Goal: Information Seeking & Learning: Learn about a topic

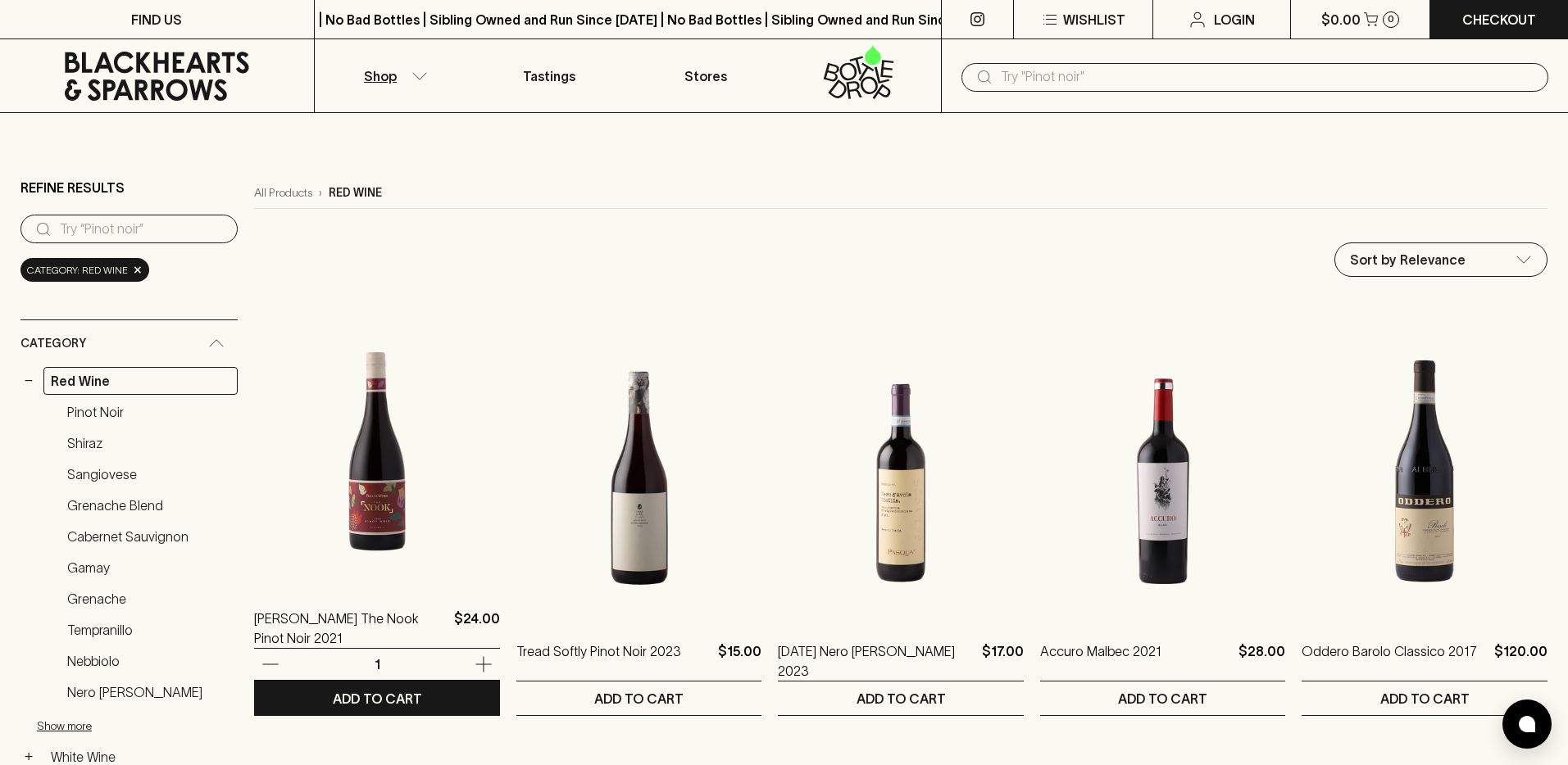
click at [374, 529] on img at bounding box center [377, 441] width 245 height 287
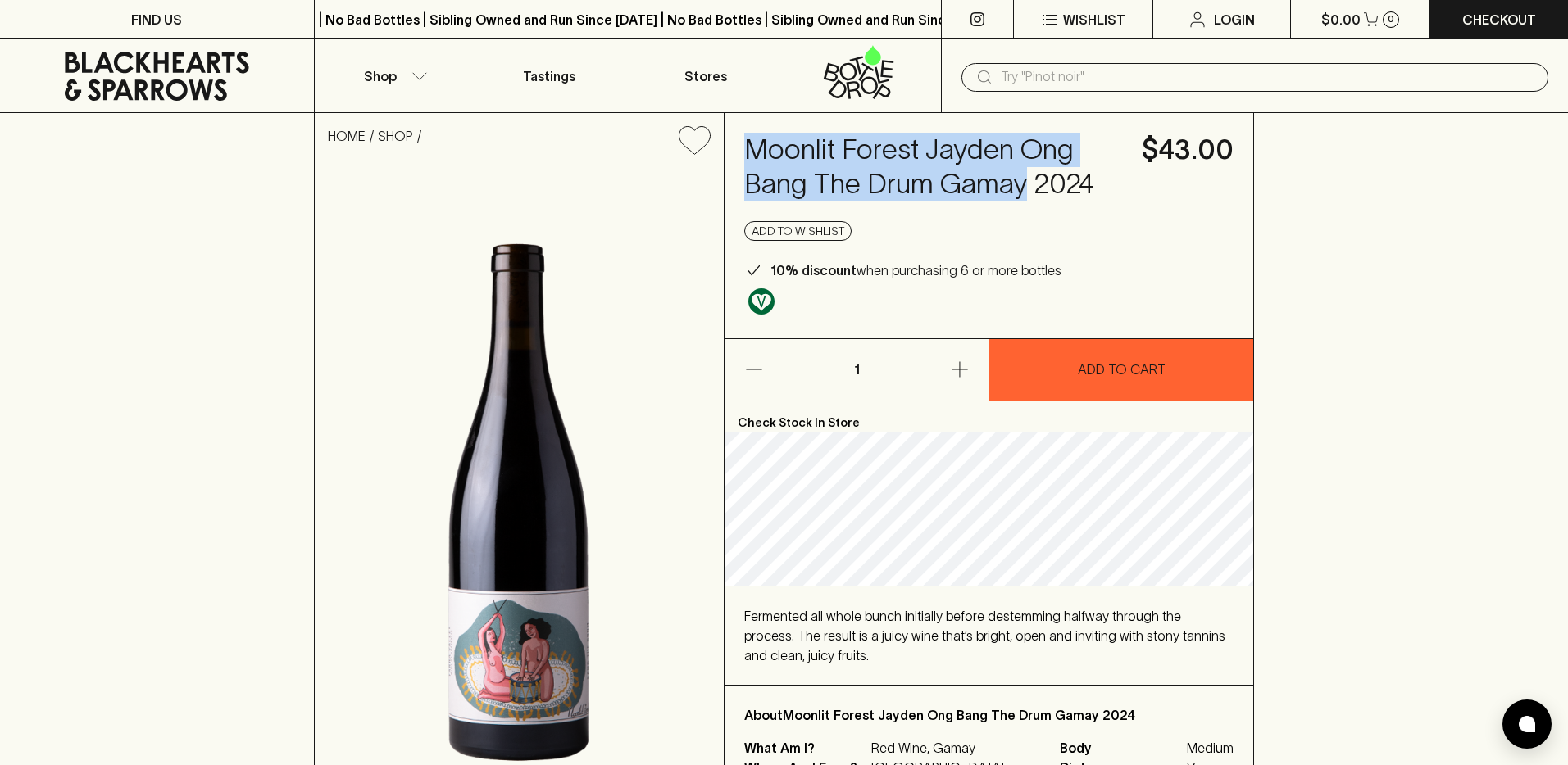
drag, startPoint x: 749, startPoint y: 149, endPoint x: 1024, endPoint y: 194, distance: 278.7
click at [1024, 194] on h4 "Moonlit Forest Jayden Ong Bang The Drum Gamay 2024" at bounding box center [934, 167] width 379 height 69
copy h4 "Moonlit Forest Jayden Ong Bang The Drum Gamay"
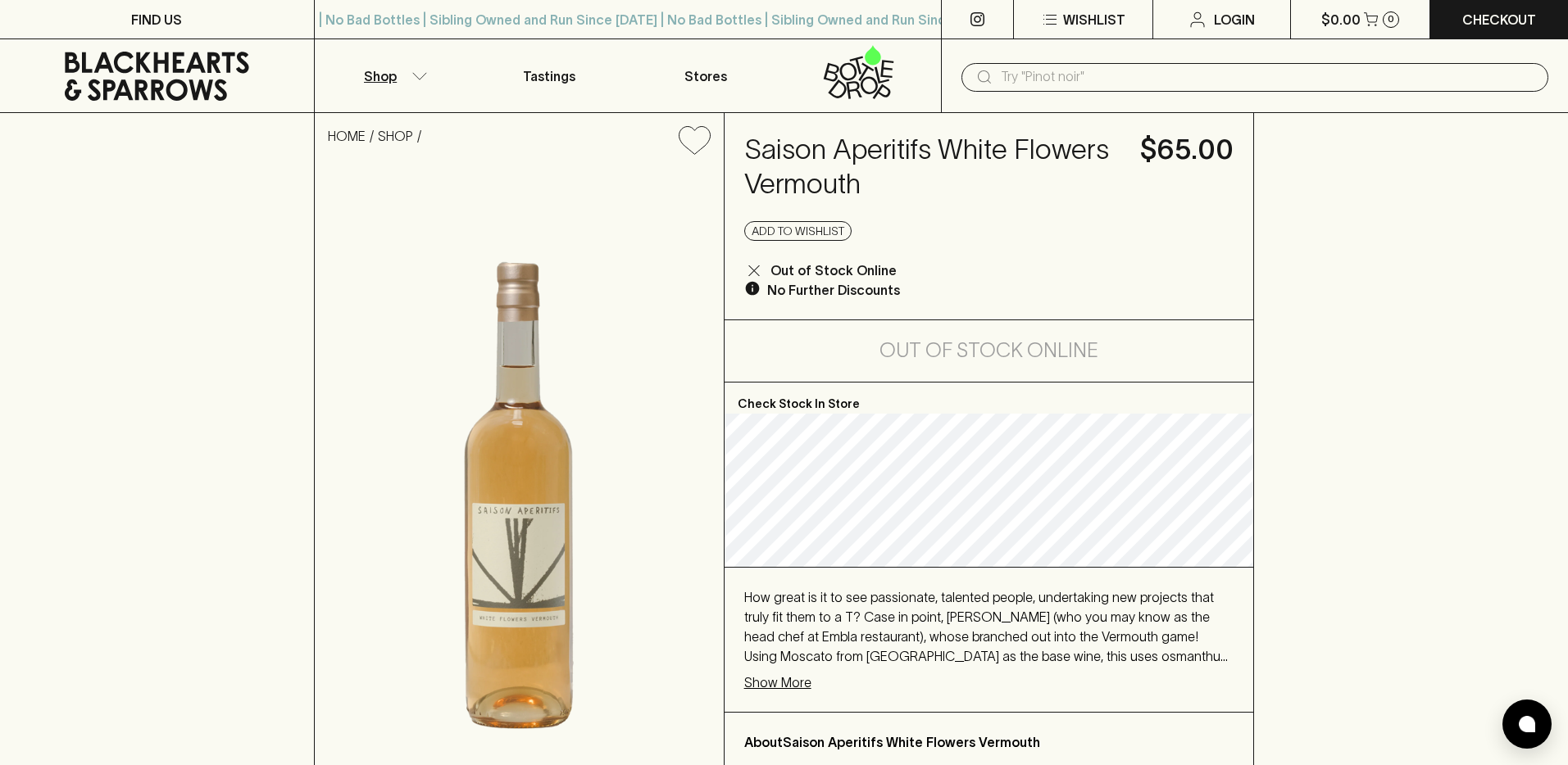
click at [402, 79] on button "Shop" at bounding box center [393, 75] width 157 height 73
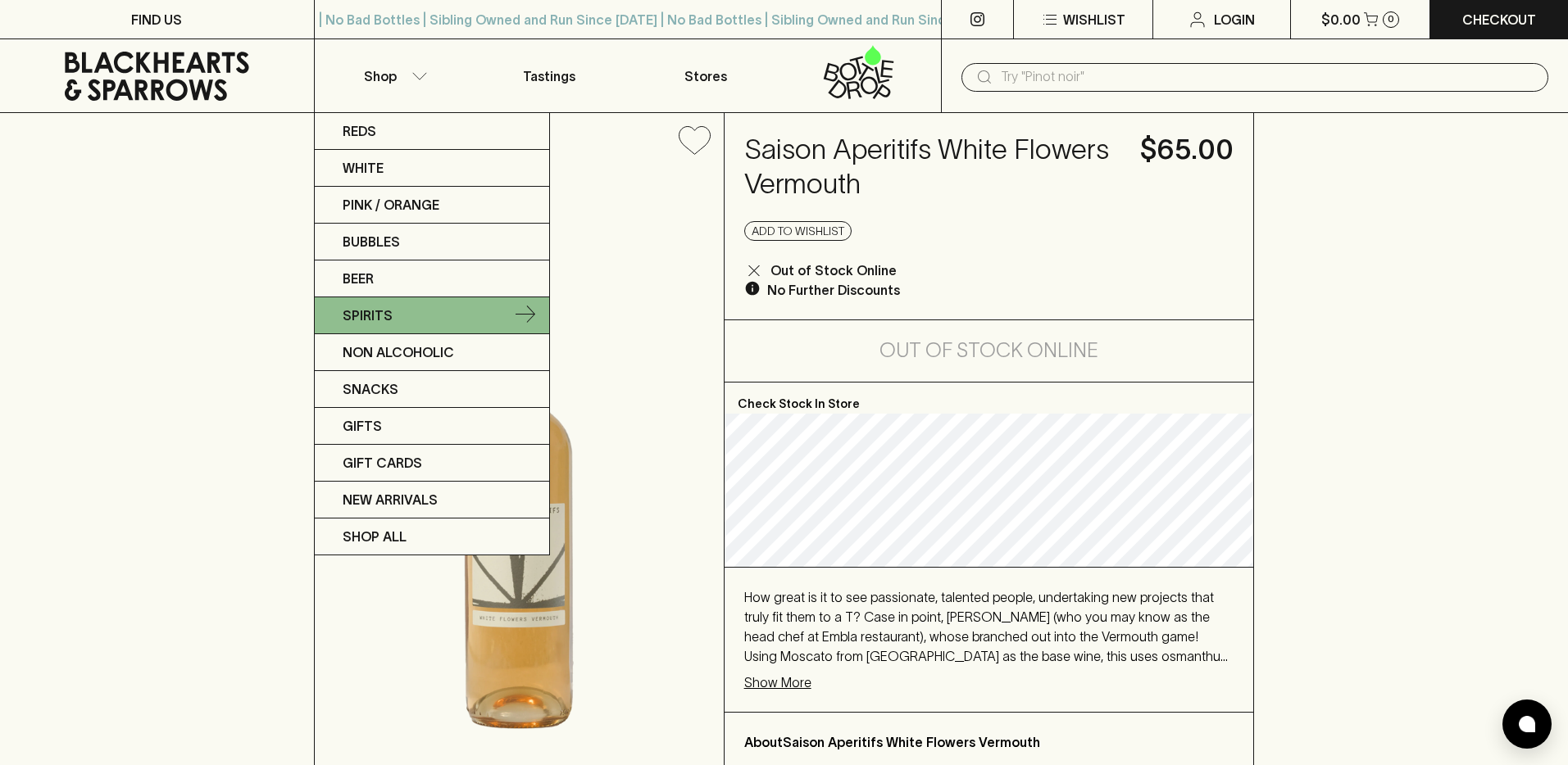
click at [419, 310] on link "Spirits" at bounding box center [432, 316] width 235 height 37
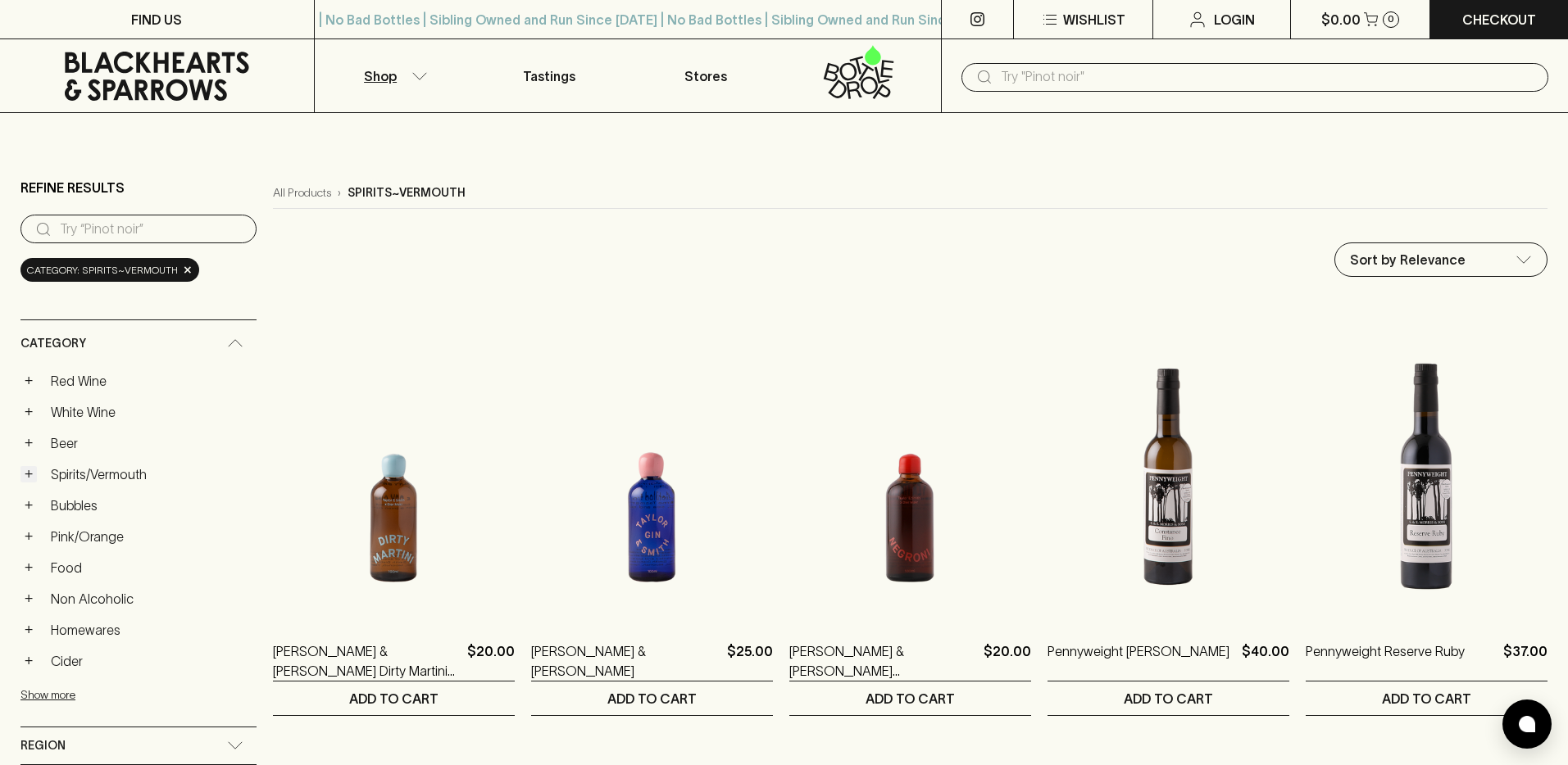
click at [28, 478] on button "+" at bounding box center [29, 474] width 16 height 16
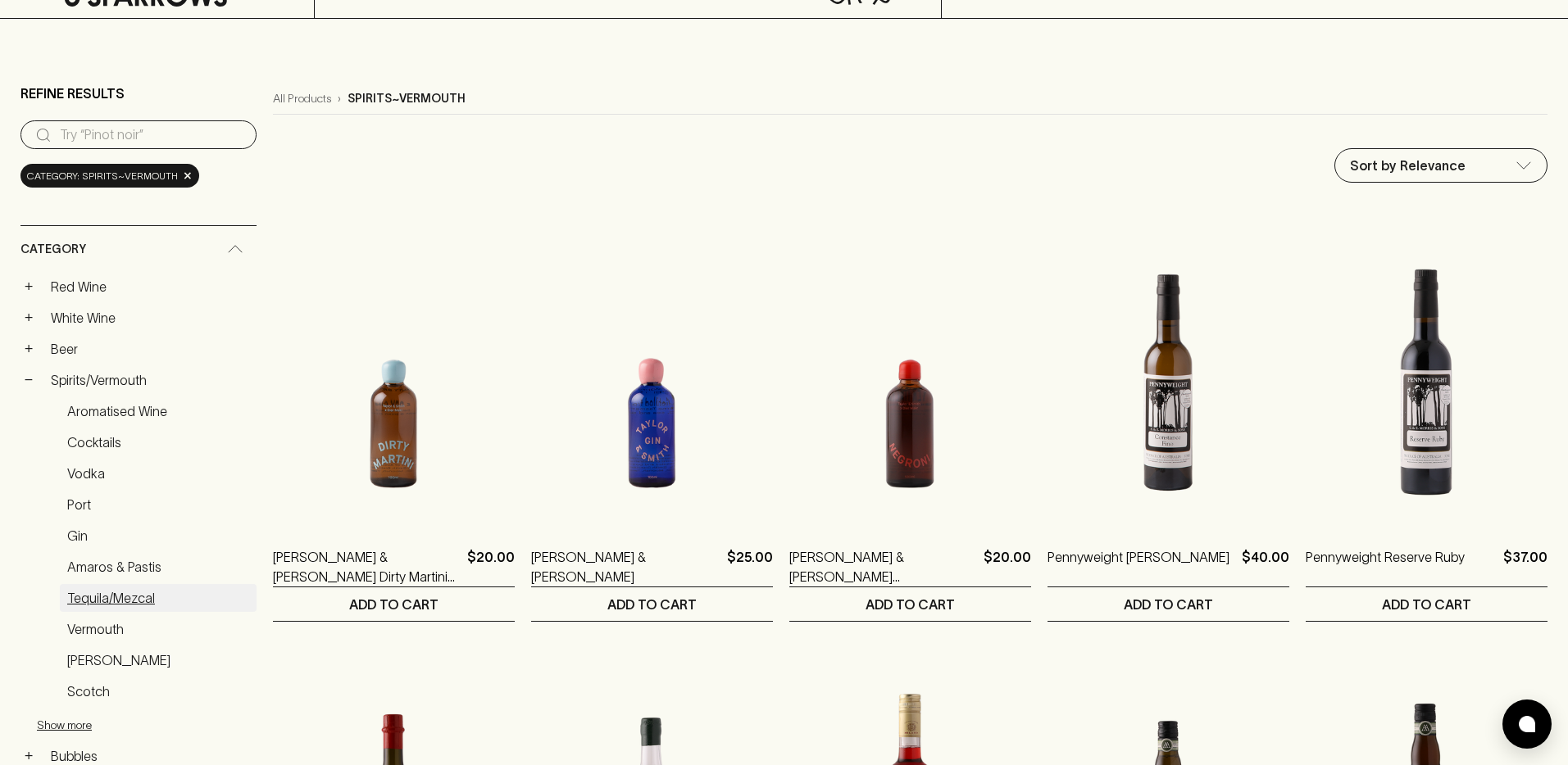
scroll to position [98, 0]
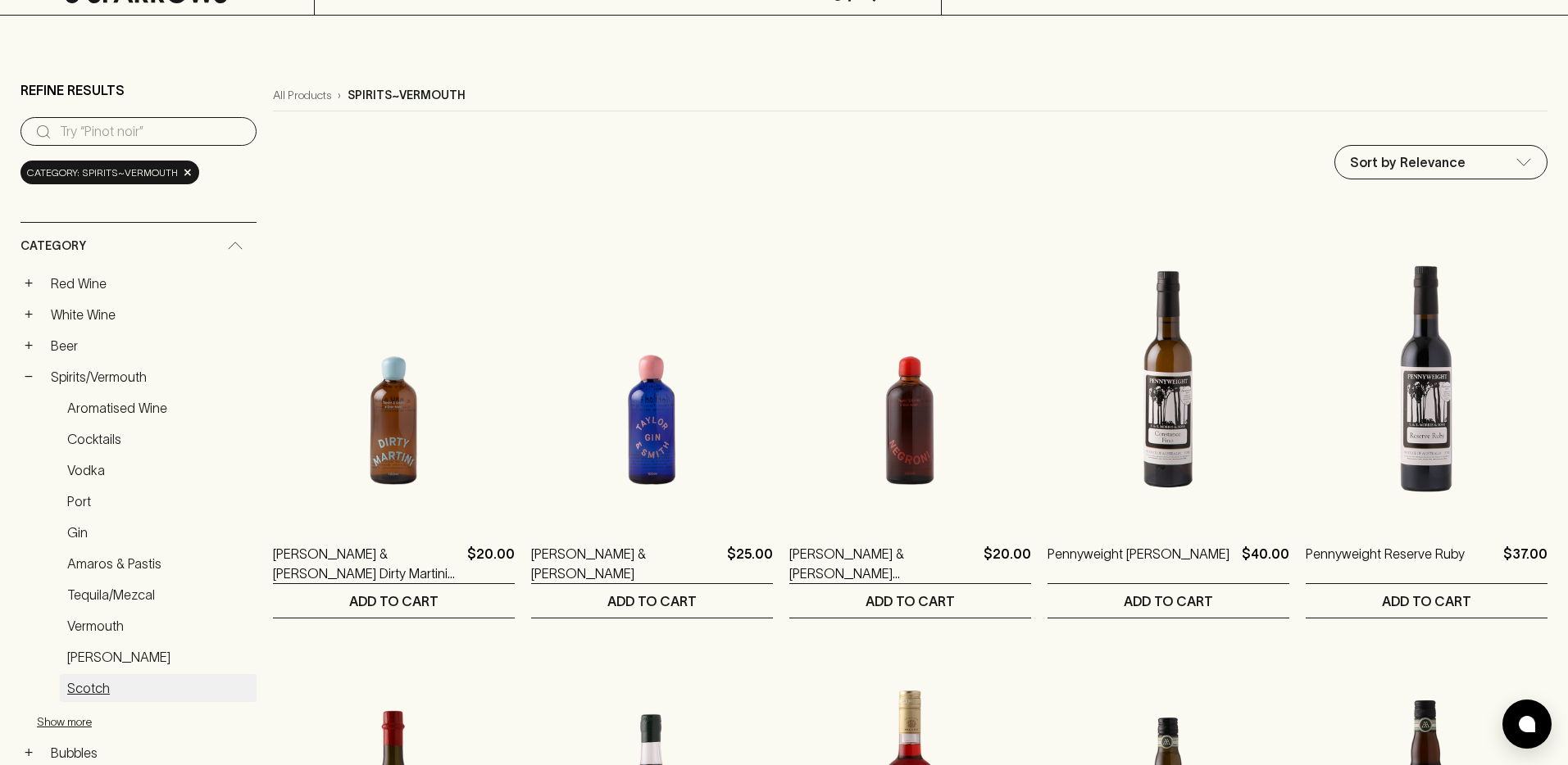
click at [93, 689] on link "Scotch" at bounding box center [158, 688] width 197 height 28
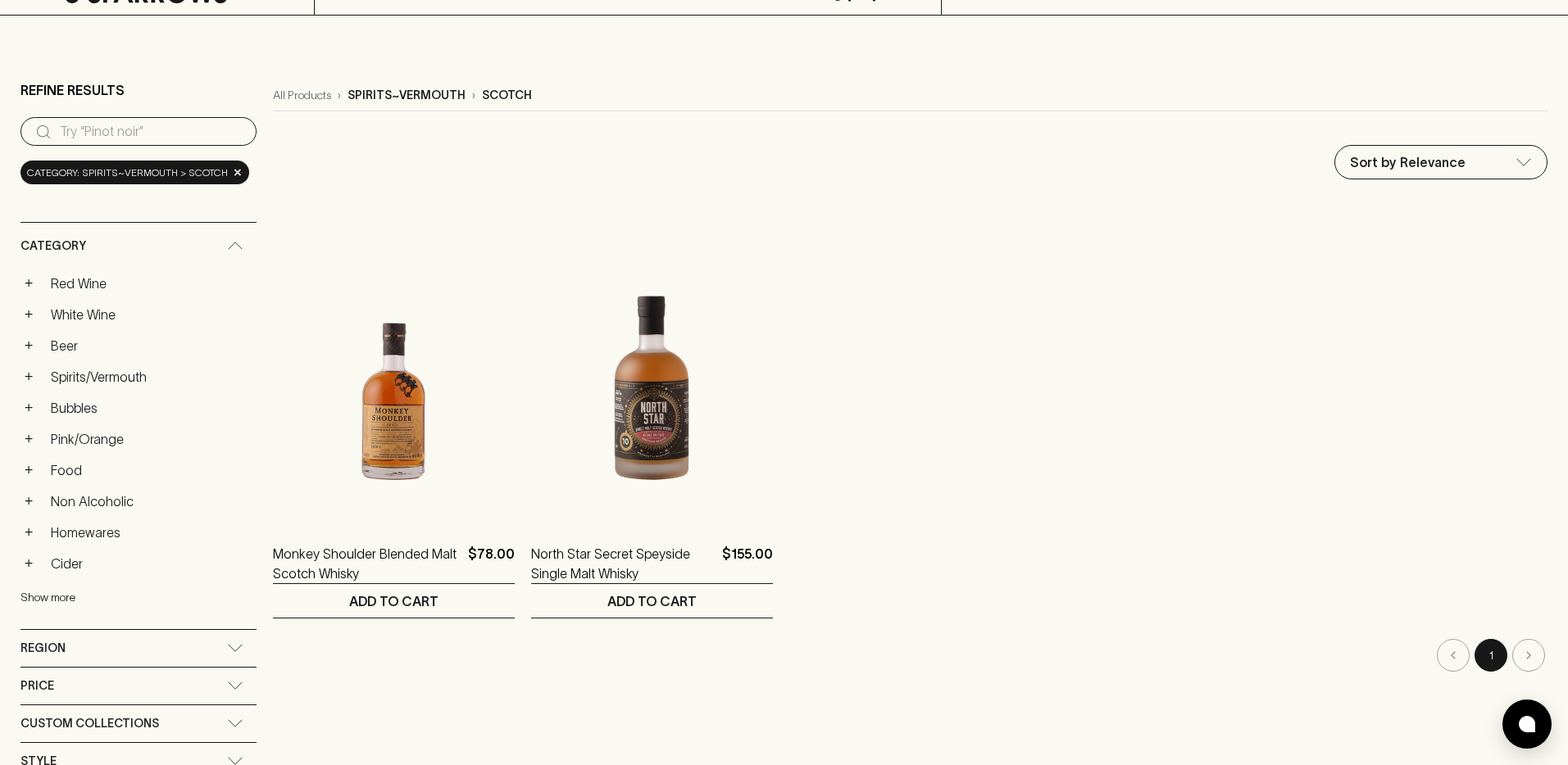
click at [41, 615] on button "Show more" at bounding box center [128, 598] width 215 height 33
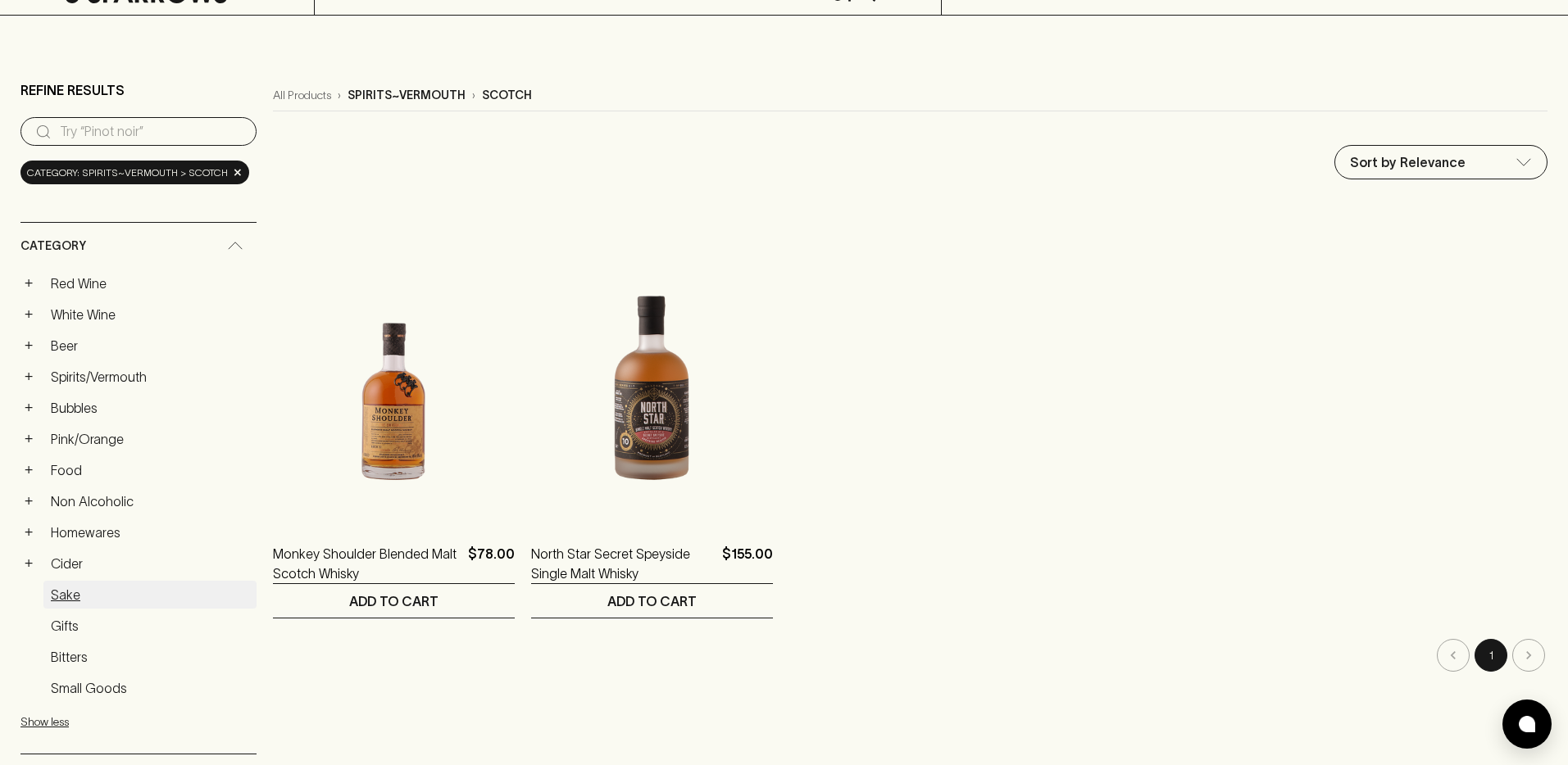
click at [61, 598] on link "Sake" at bounding box center [149, 595] width 213 height 28
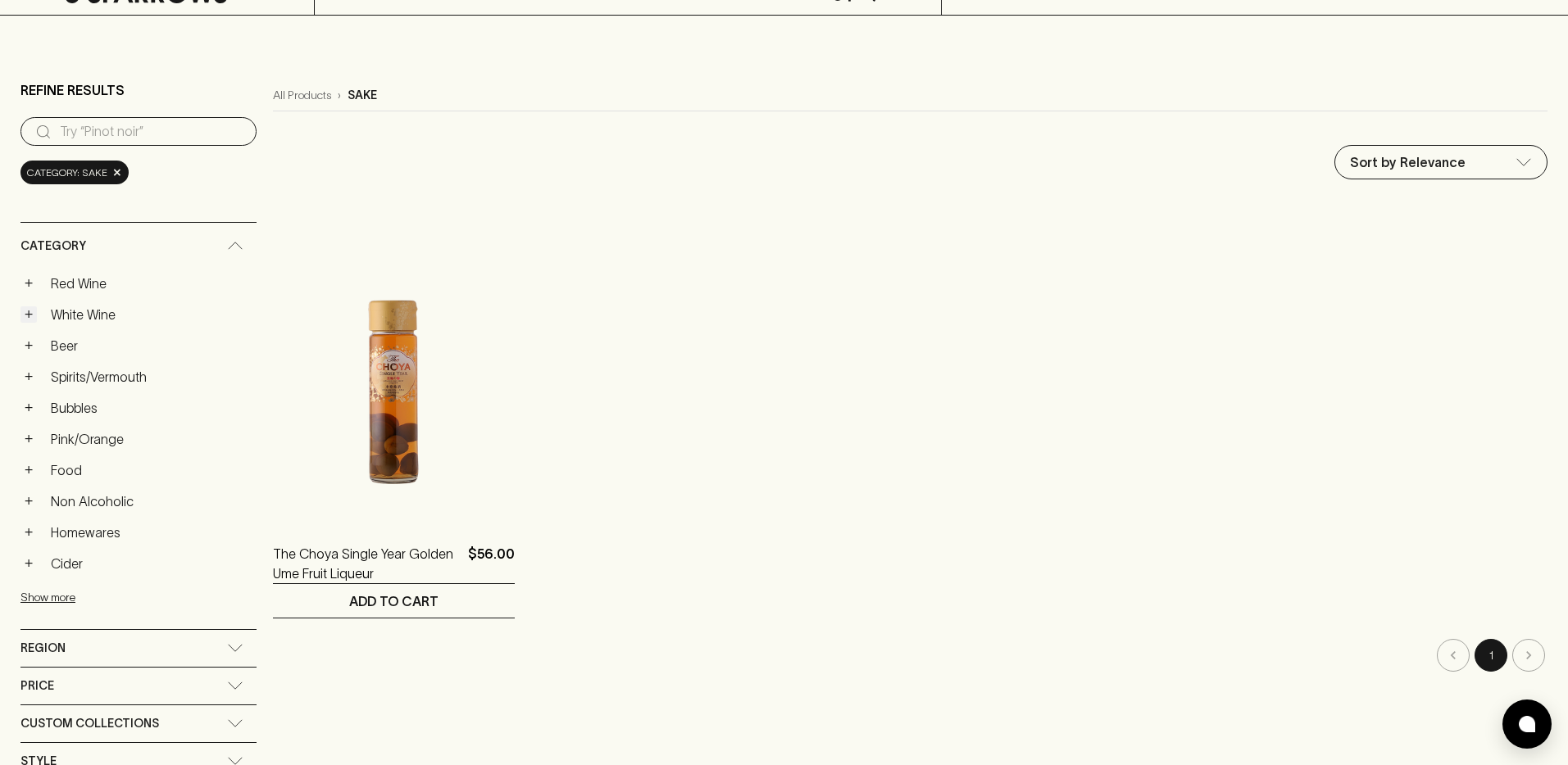
click at [24, 316] on button "+" at bounding box center [29, 314] width 16 height 16
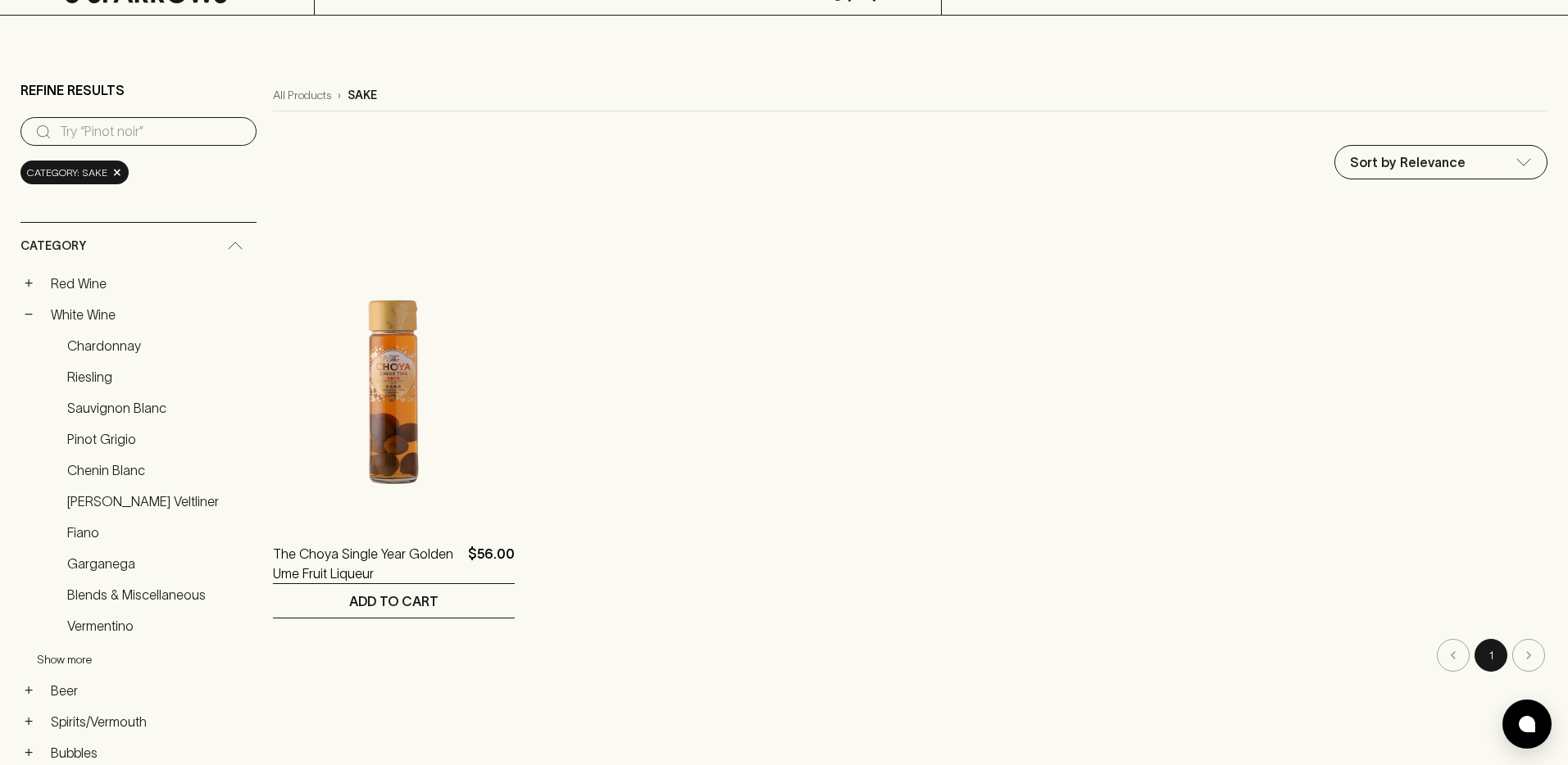
click at [68, 666] on button "Show more" at bounding box center [144, 659] width 215 height 33
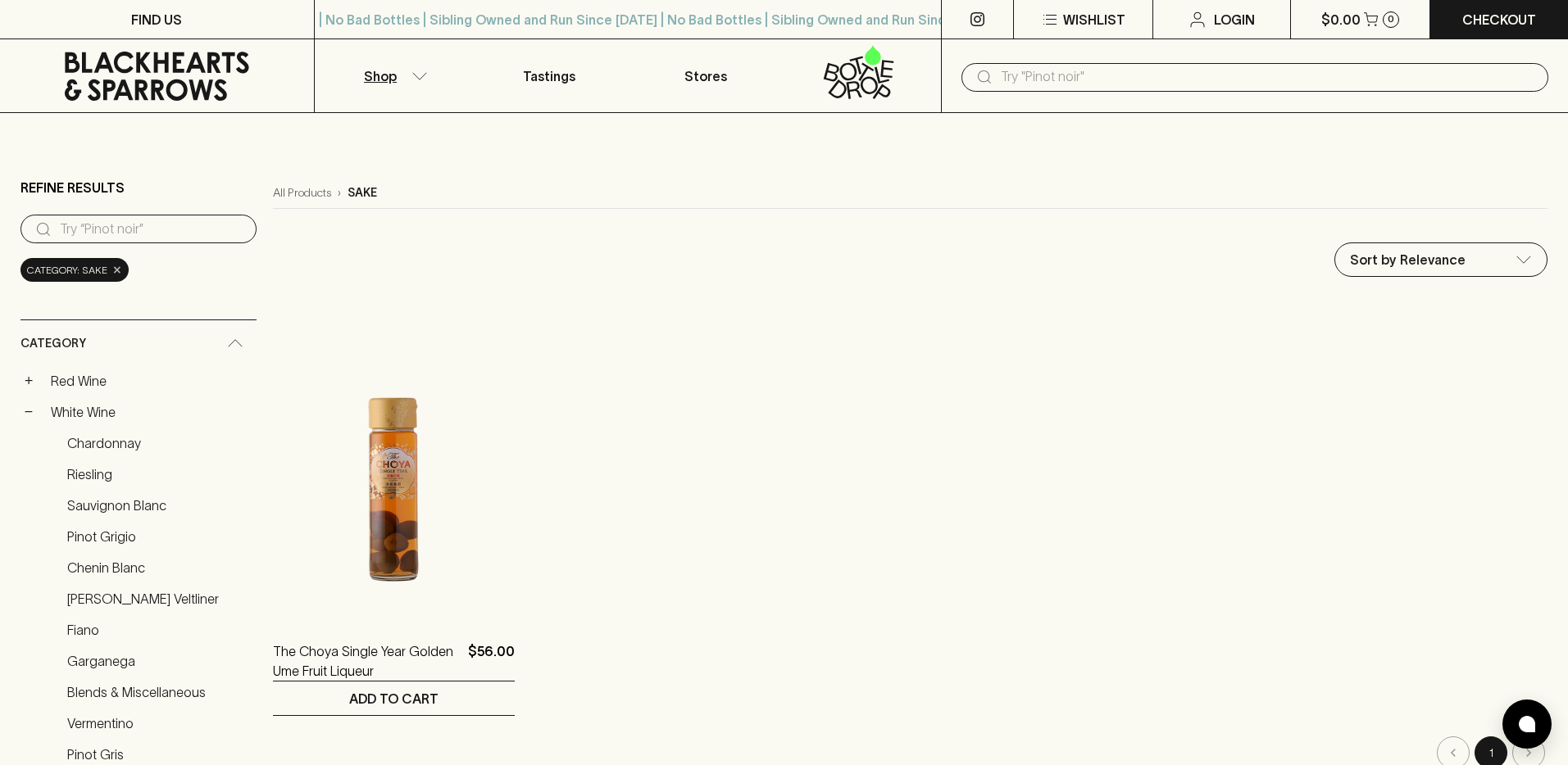
click at [112, 278] on span "×" at bounding box center [117, 270] width 10 height 17
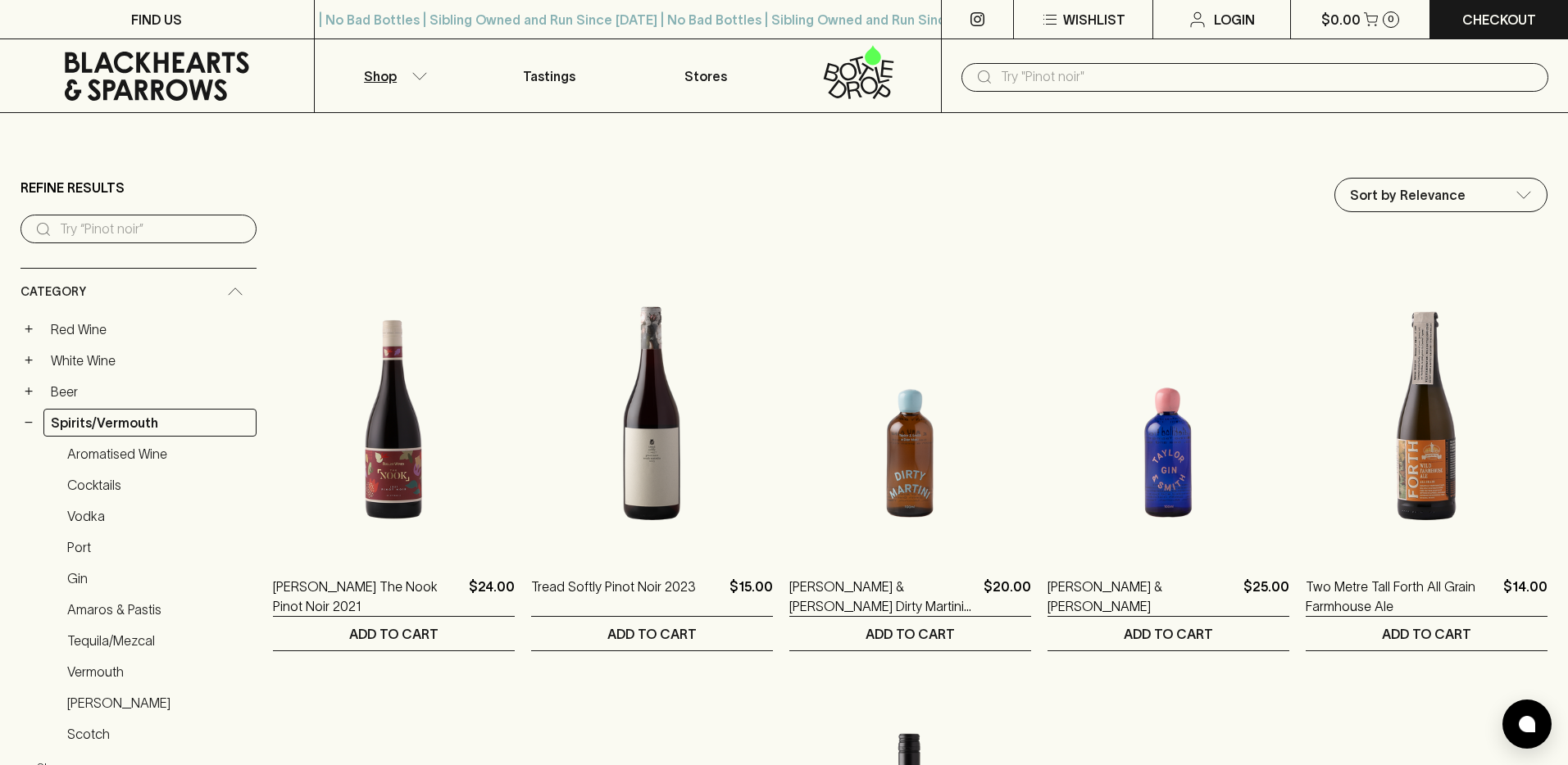
click at [130, 226] on input "search" at bounding box center [151, 229] width 184 height 26
click at [418, 81] on button "Shop" at bounding box center [393, 75] width 157 height 73
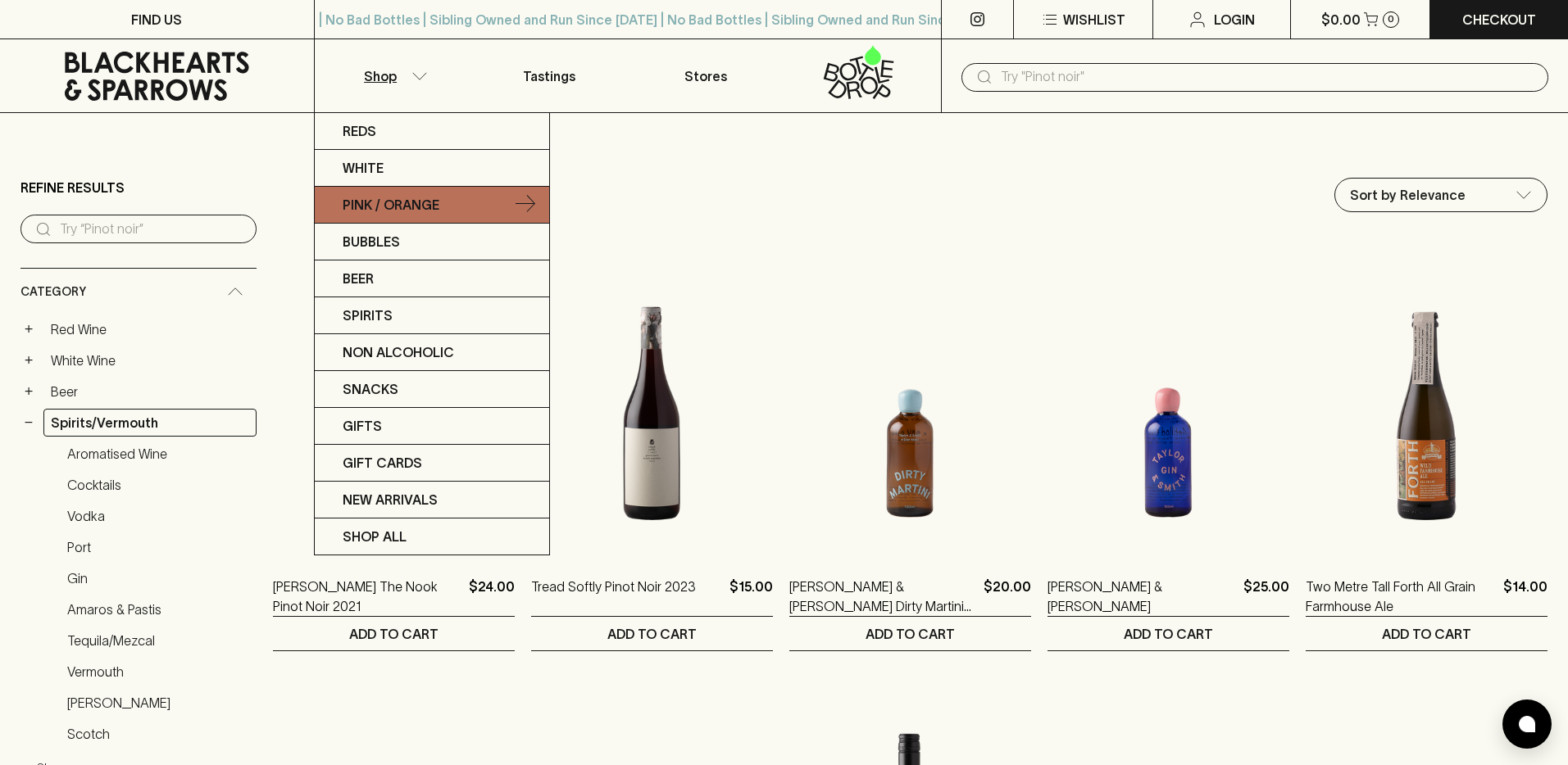
click at [391, 221] on link "Pink / Orange" at bounding box center [432, 205] width 235 height 37
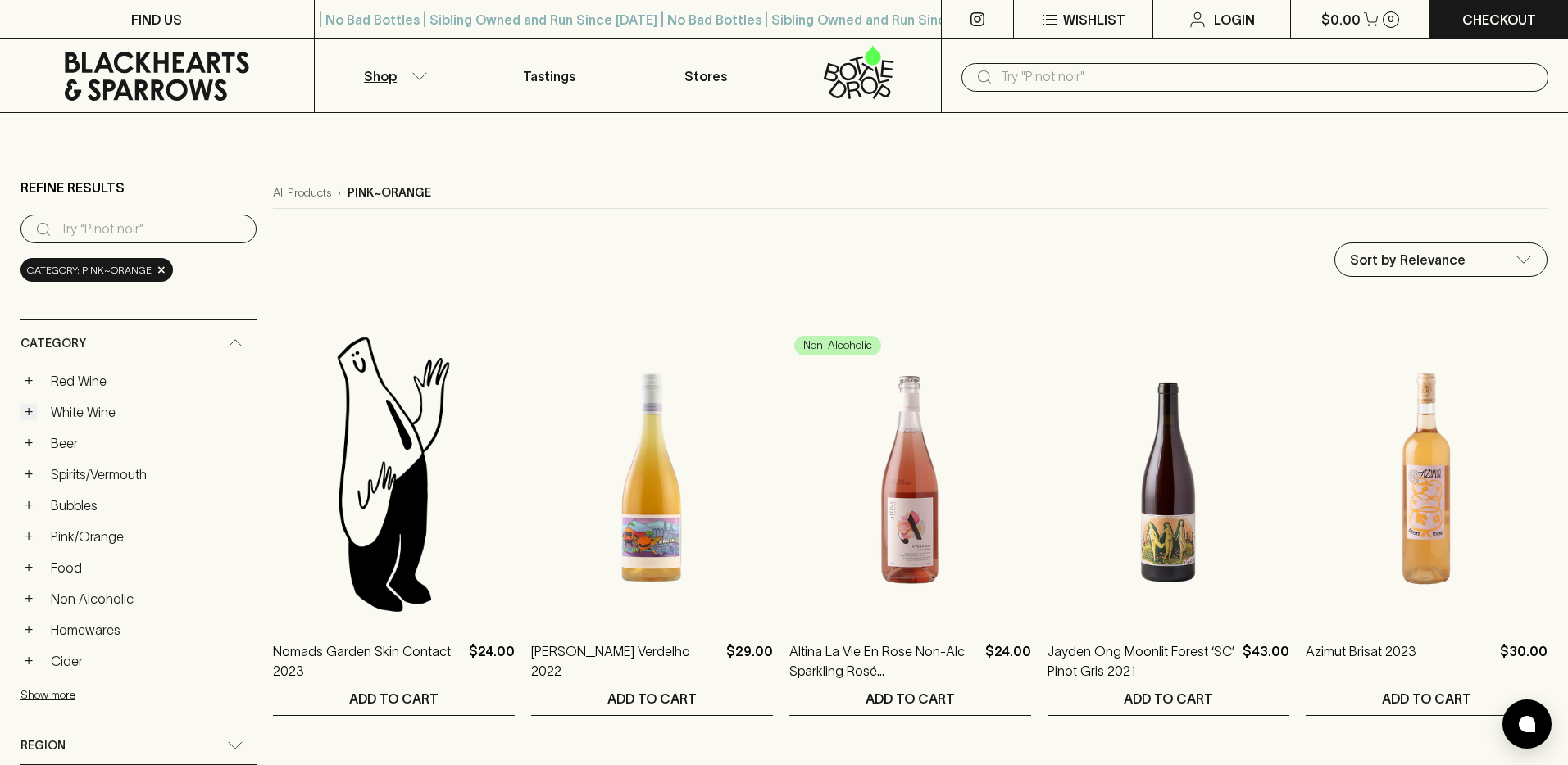
click at [33, 406] on button "+" at bounding box center [29, 412] width 16 height 16
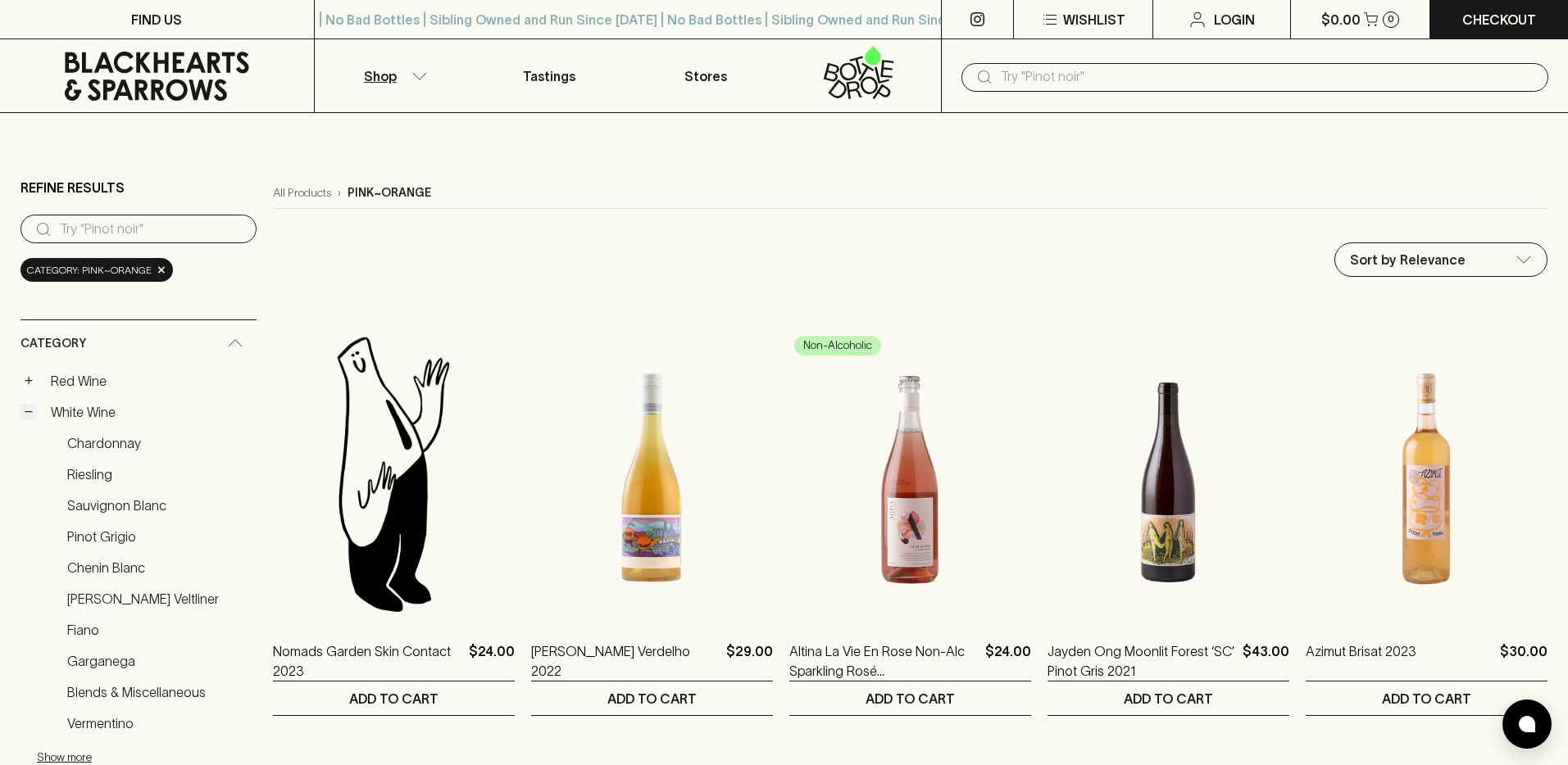
click at [30, 406] on button "−" at bounding box center [29, 412] width 16 height 16
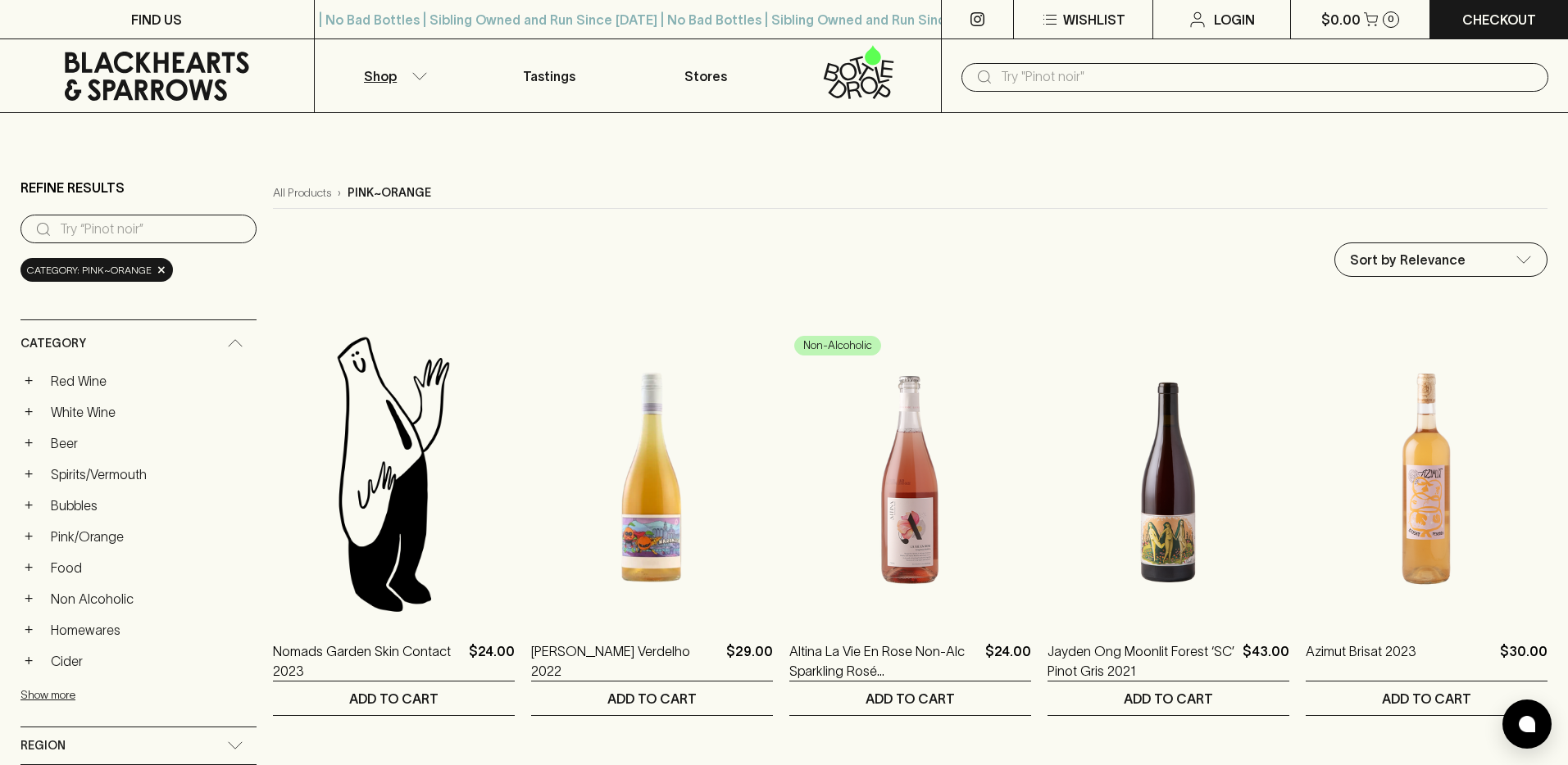
click at [413, 88] on button "Shop" at bounding box center [393, 75] width 157 height 73
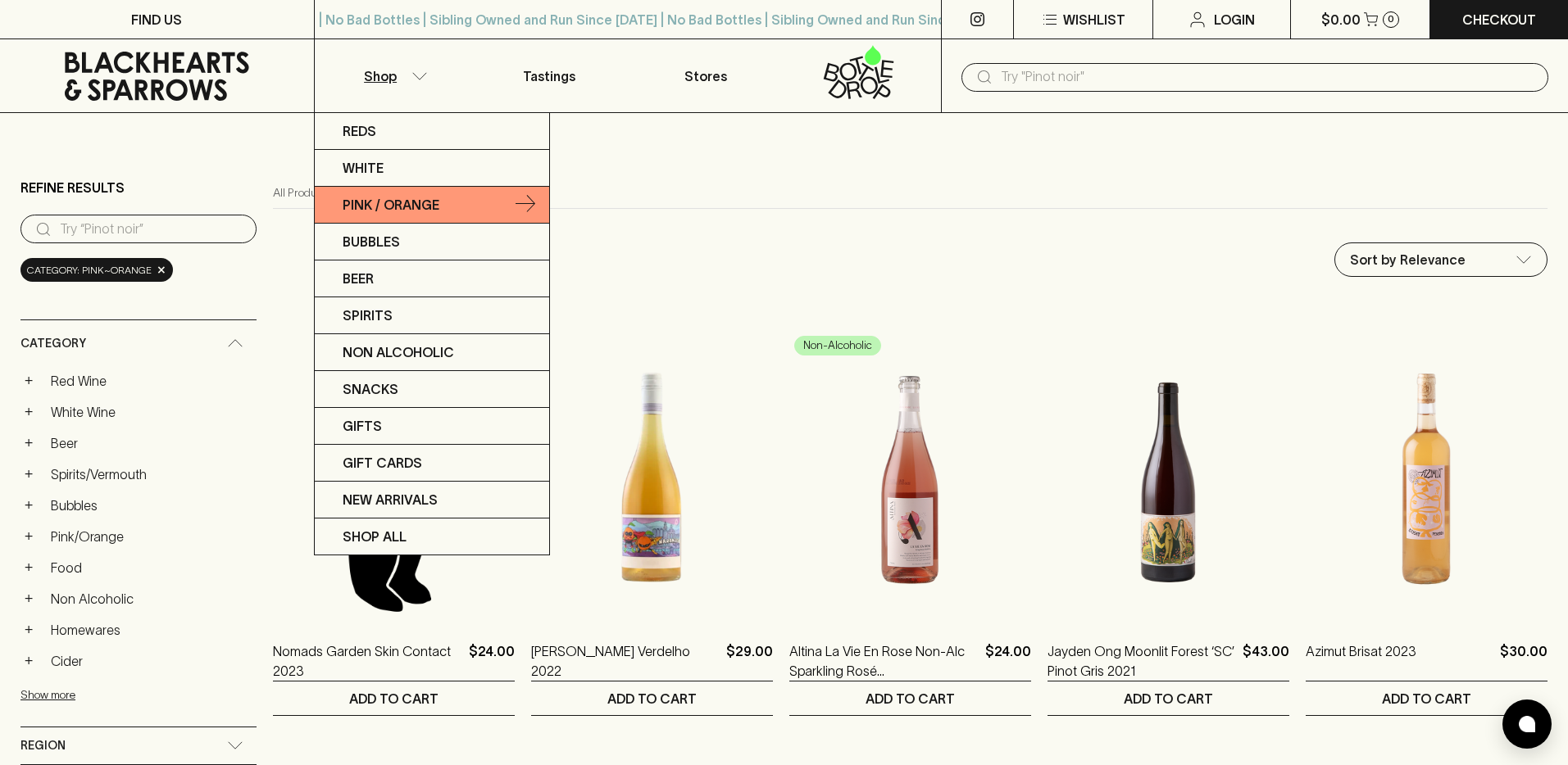
click at [388, 215] on link "Pink / Orange" at bounding box center [432, 205] width 235 height 37
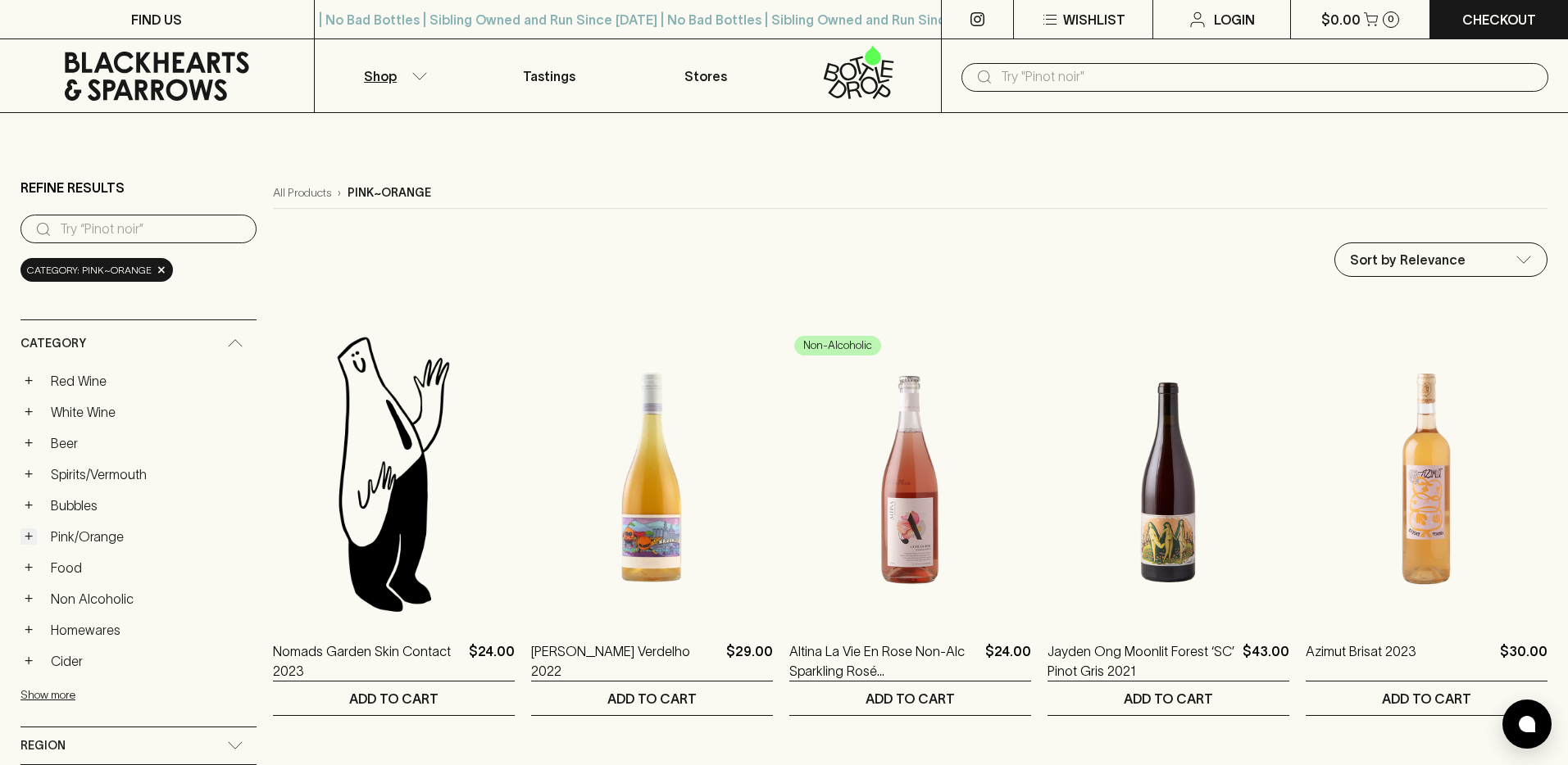
click at [27, 544] on button "+" at bounding box center [29, 537] width 16 height 16
click at [85, 602] on link "Rosé" at bounding box center [158, 598] width 197 height 28
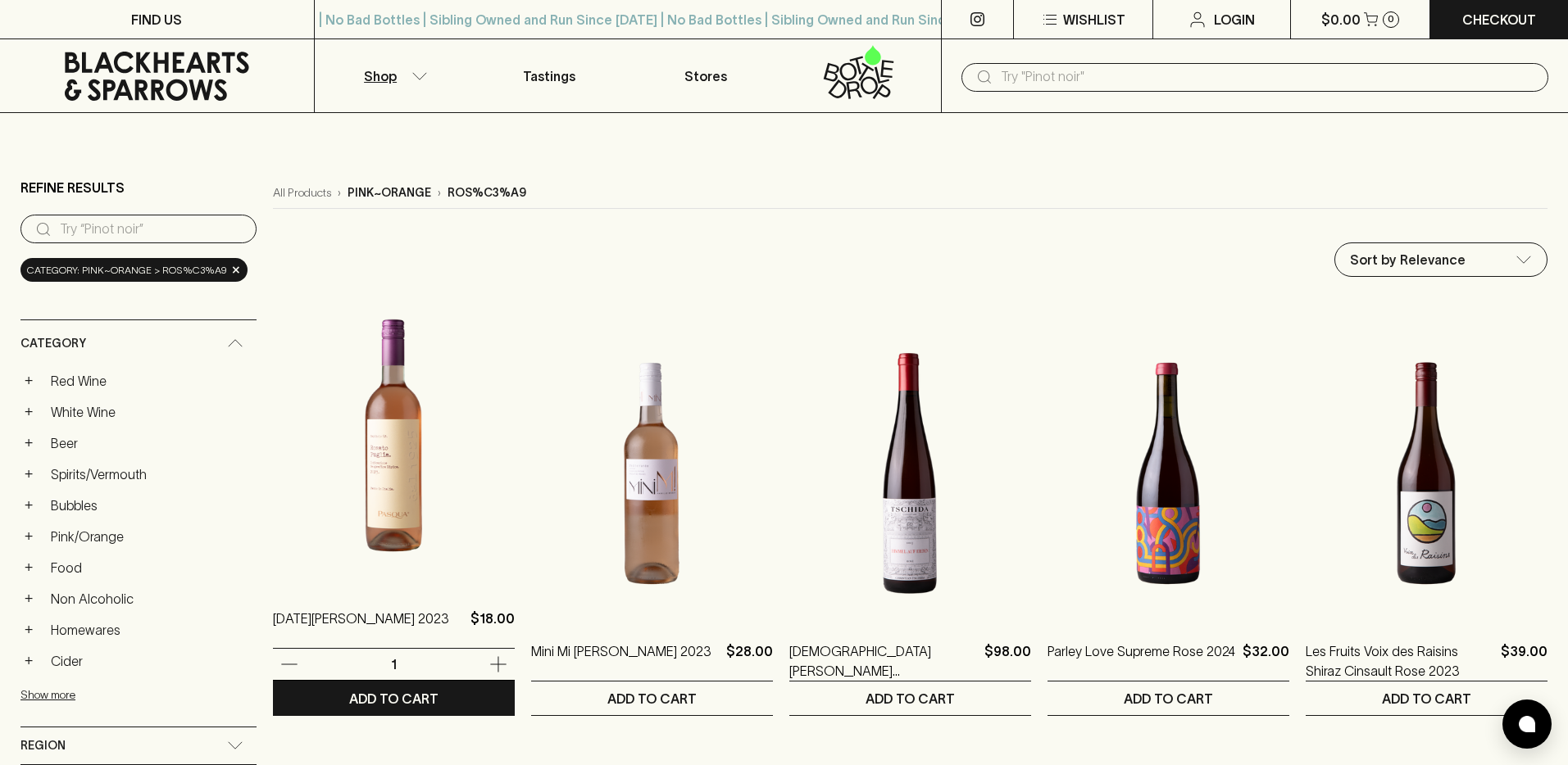
click at [359, 445] on img at bounding box center [393, 441] width 242 height 287
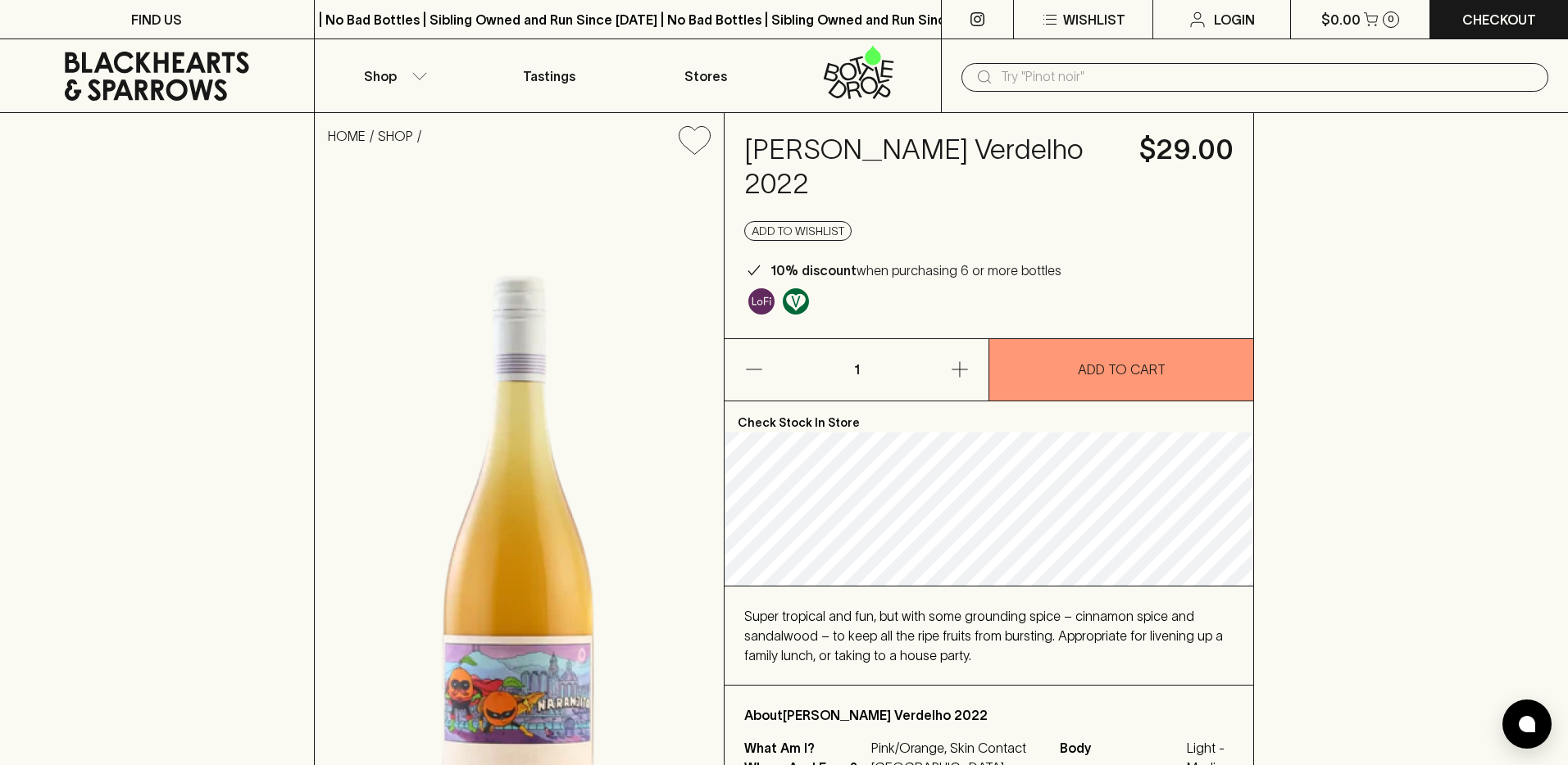
click at [805, 189] on h4 "[PERSON_NAME] Verdelho 2022" at bounding box center [932, 167] width 376 height 69
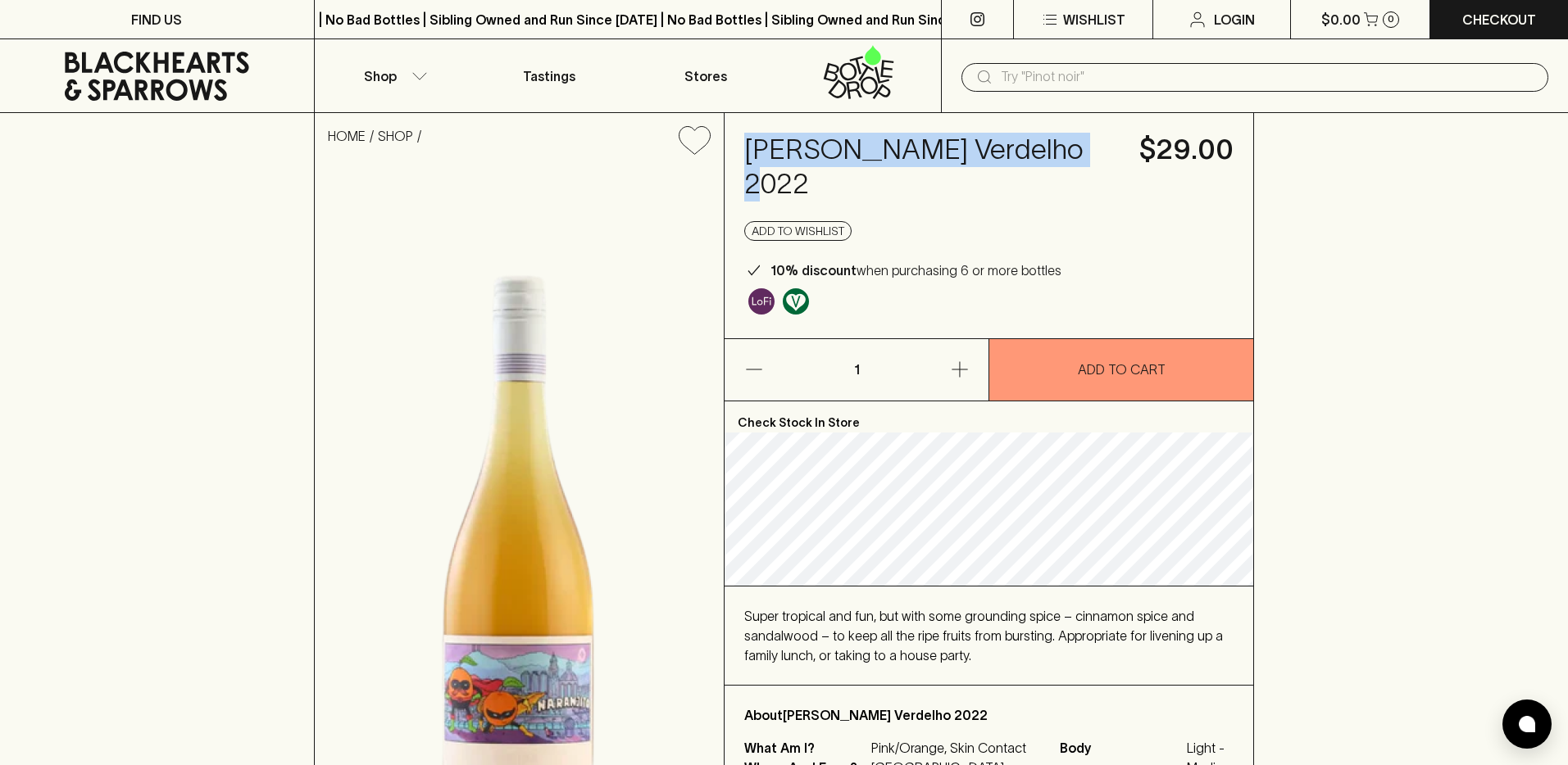
drag, startPoint x: 746, startPoint y: 145, endPoint x: 1086, endPoint y: 139, distance: 340.1
click at [1086, 139] on h4 "[PERSON_NAME] Verdelho 2022" at bounding box center [932, 167] width 376 height 69
copy h4 "Somos Naranjito Verdelho"
click at [433, 79] on button "Shop" at bounding box center [393, 75] width 157 height 73
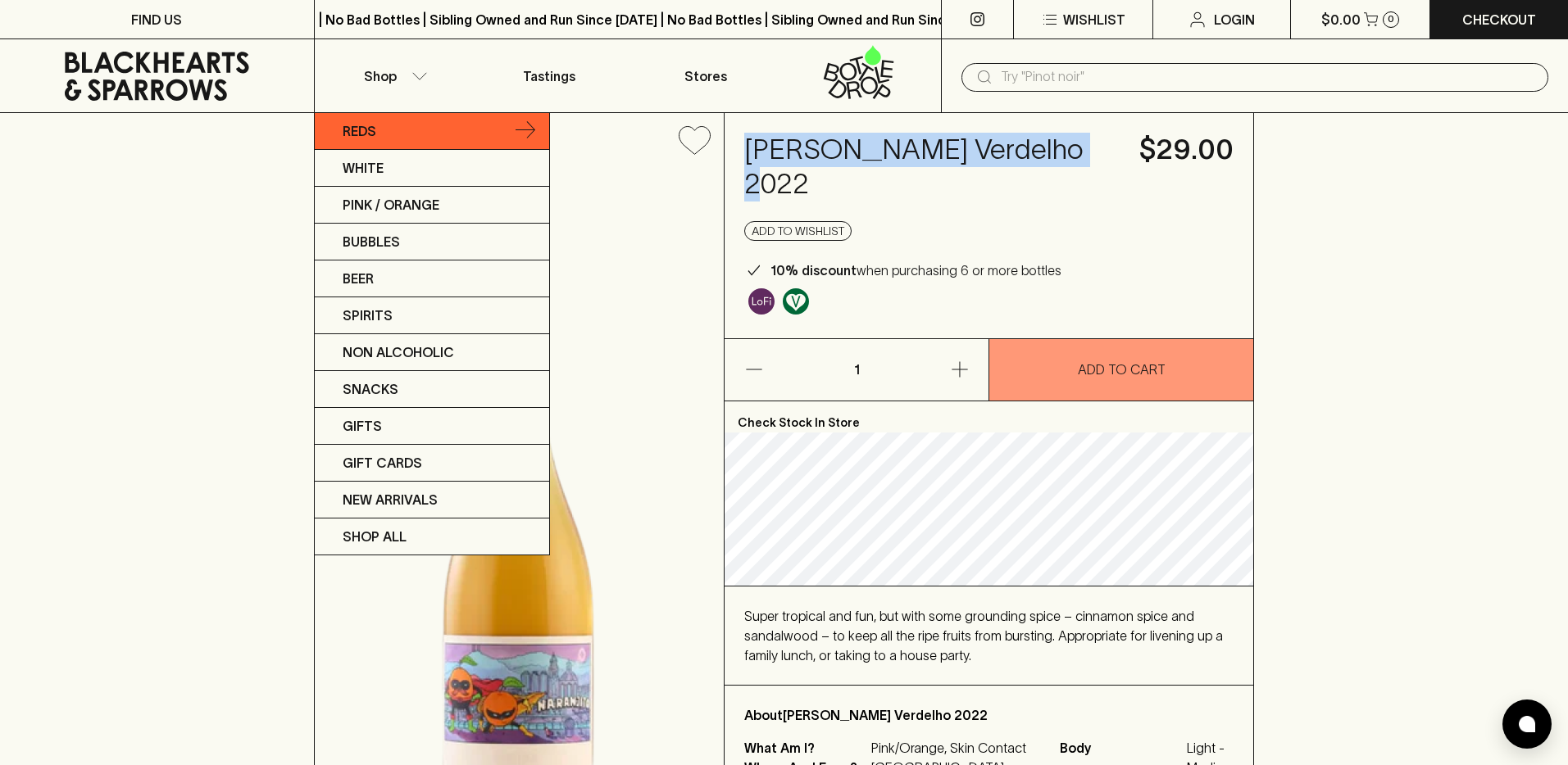
click at [375, 129] on p "Reds" at bounding box center [359, 131] width 34 height 20
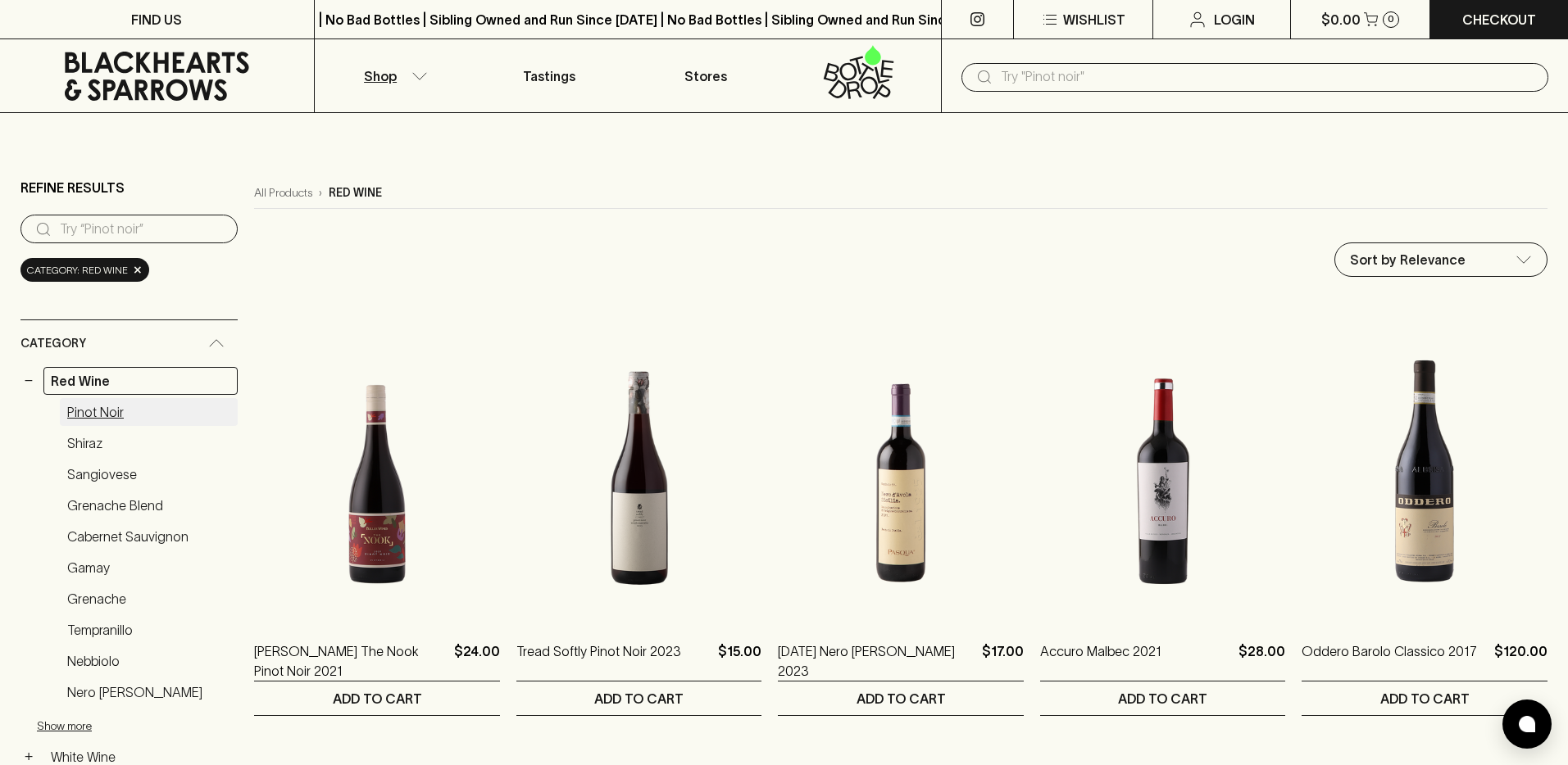
click at [83, 410] on link "Pinot Noir" at bounding box center [149, 412] width 178 height 28
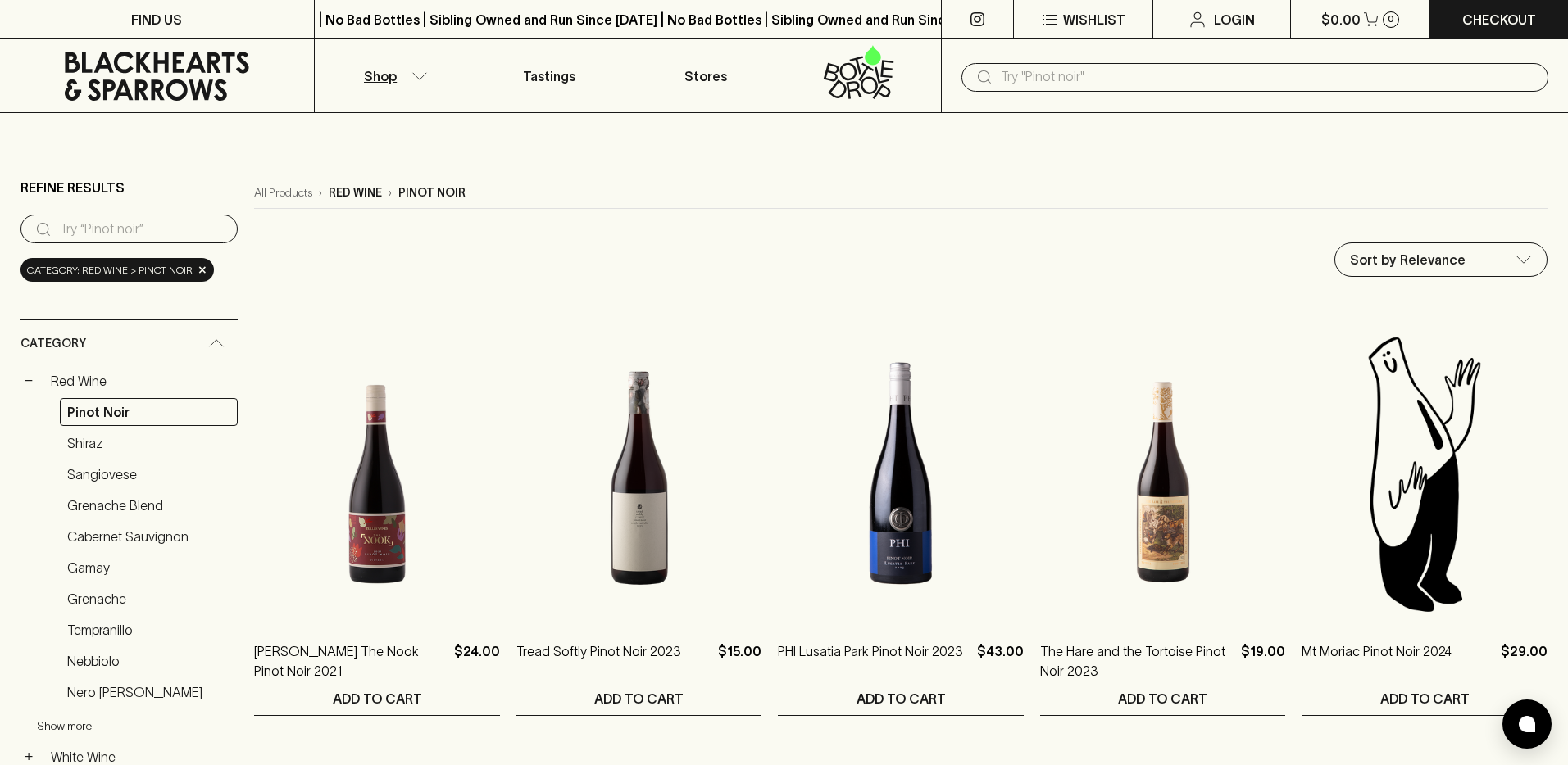
click at [421, 80] on button "Shop" at bounding box center [393, 75] width 157 height 73
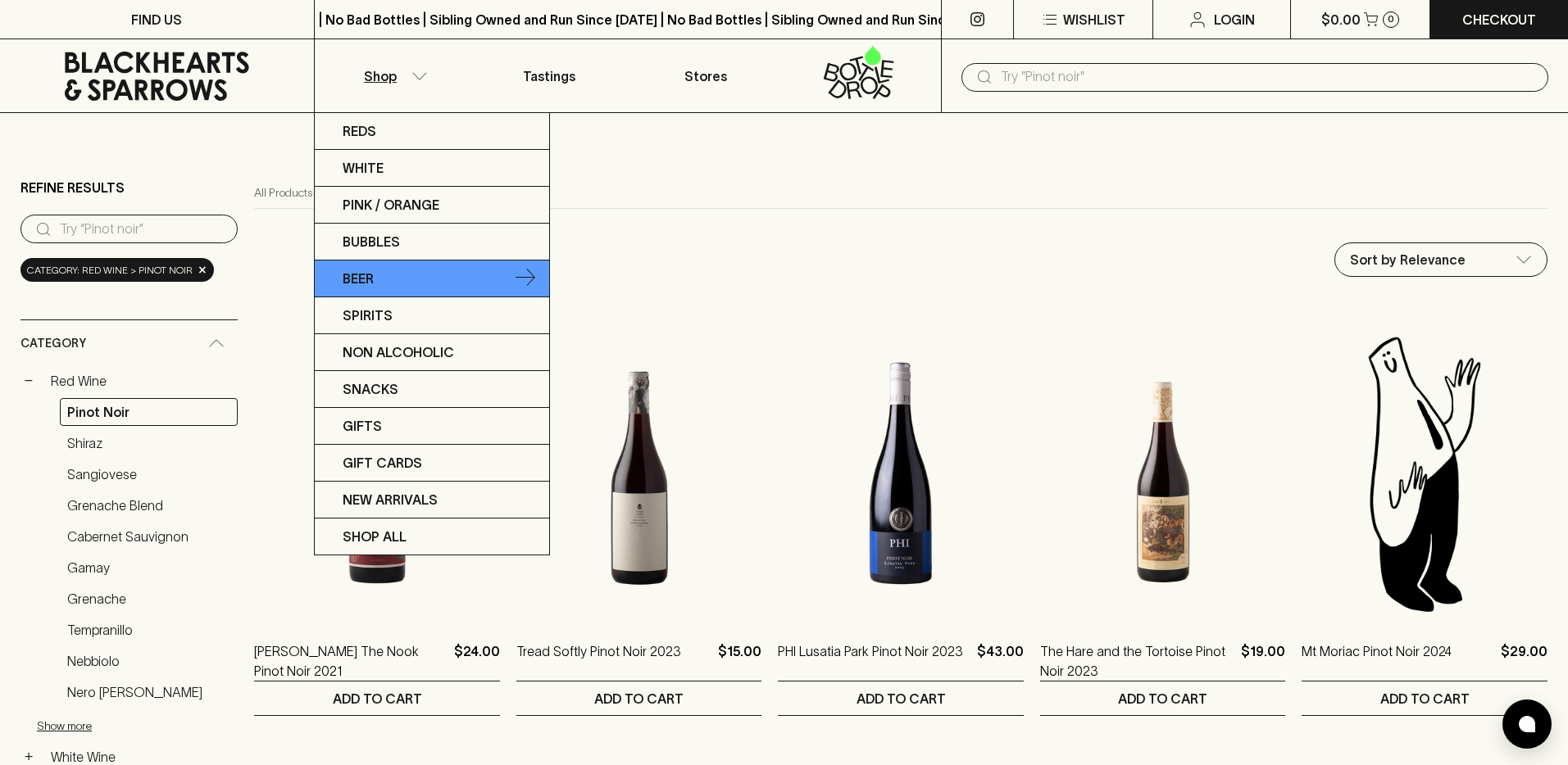
click at [396, 281] on link "Beer" at bounding box center [432, 279] width 235 height 37
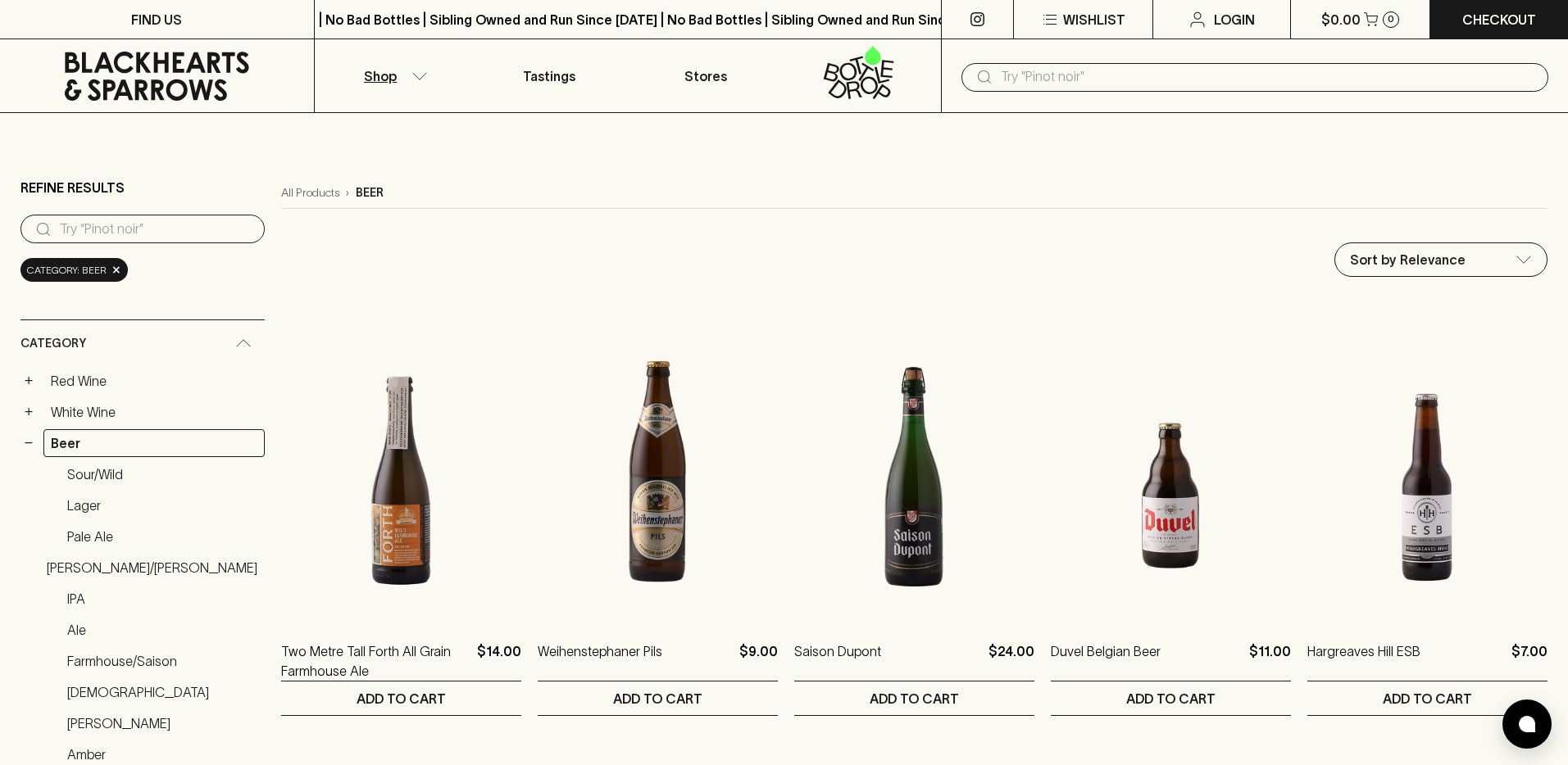
click at [411, 77] on icon "button" at bounding box center [419, 76] width 16 height 8
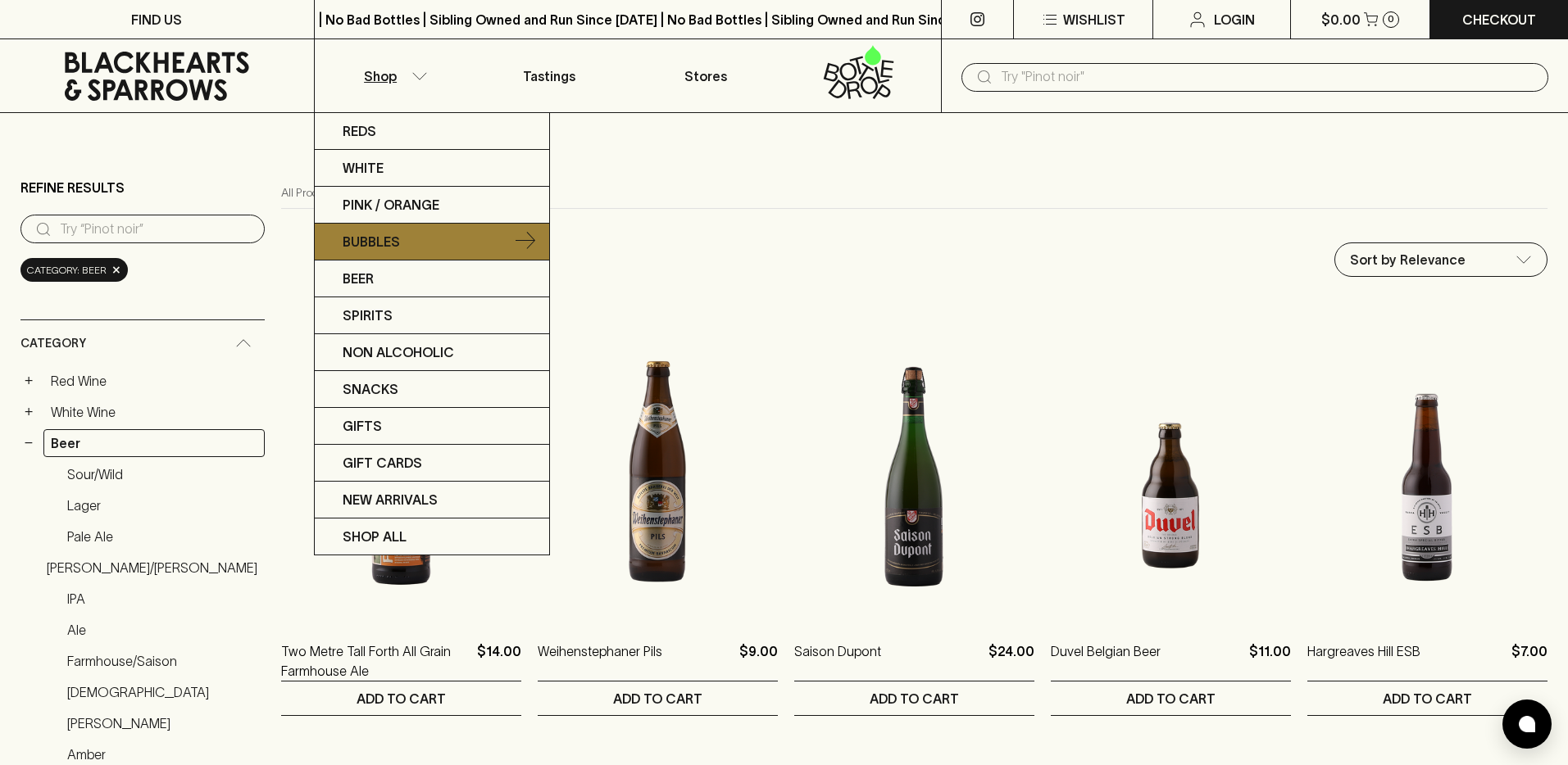
click at [401, 238] on link "Bubbles" at bounding box center [432, 242] width 235 height 37
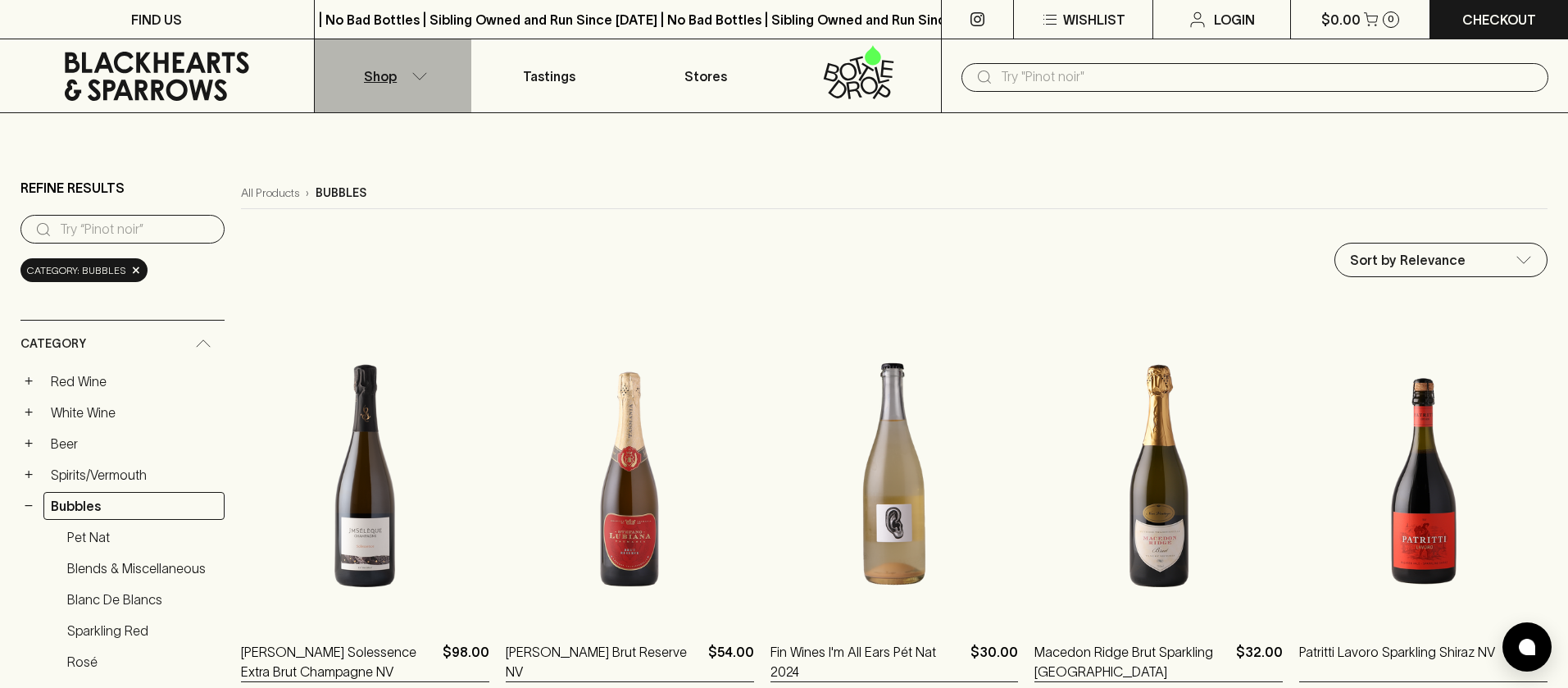
click at [415, 78] on icon "button" at bounding box center [419, 76] width 16 height 8
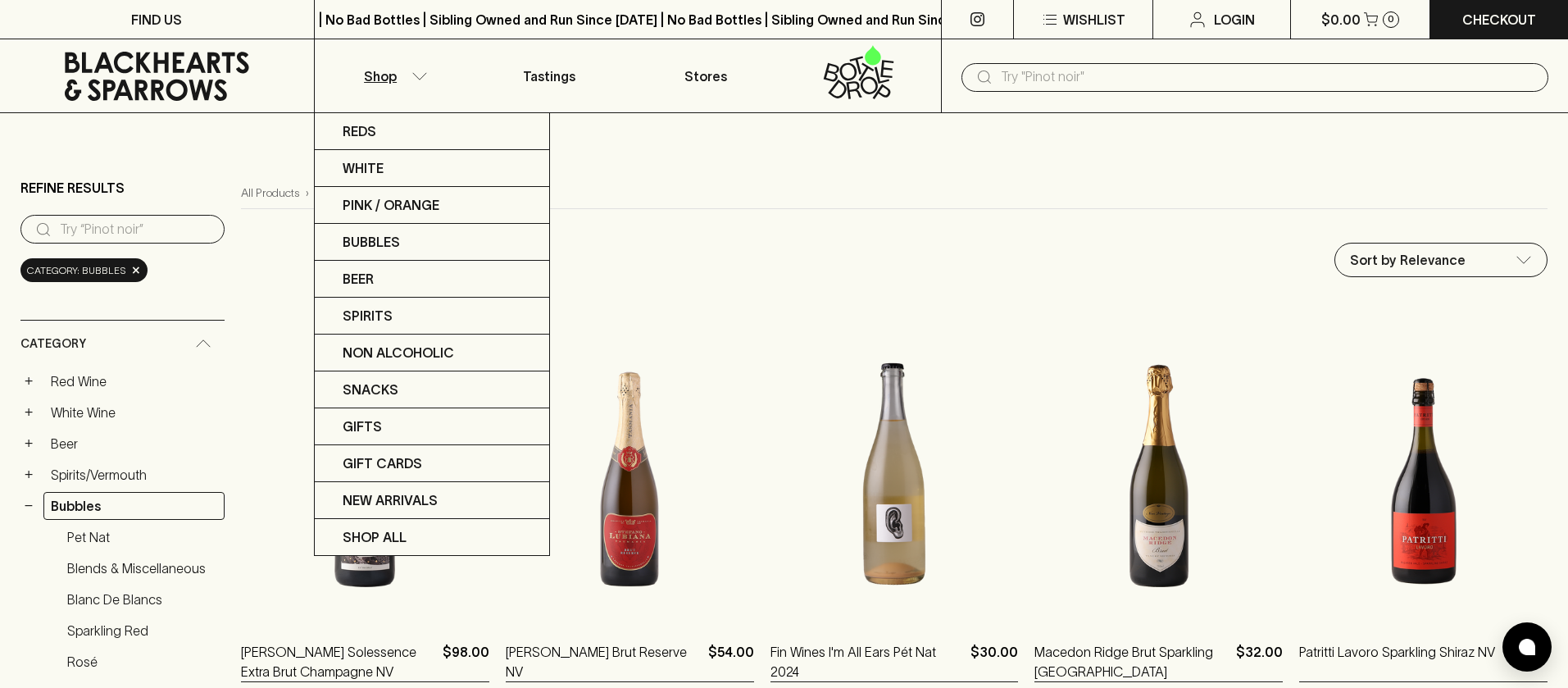
click at [84, 544] on div at bounding box center [784, 344] width 1568 height 688
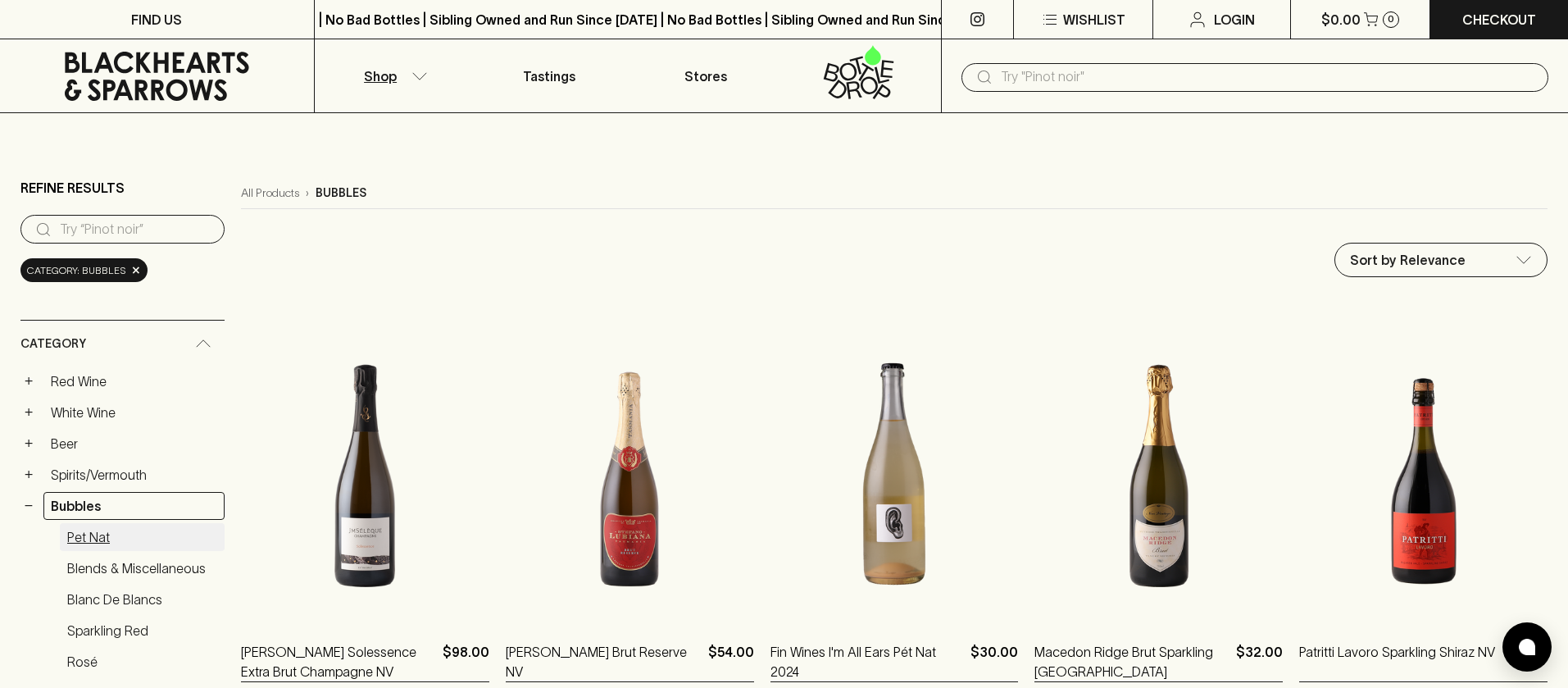
click at [88, 541] on link "Pet Nat" at bounding box center [142, 537] width 165 height 28
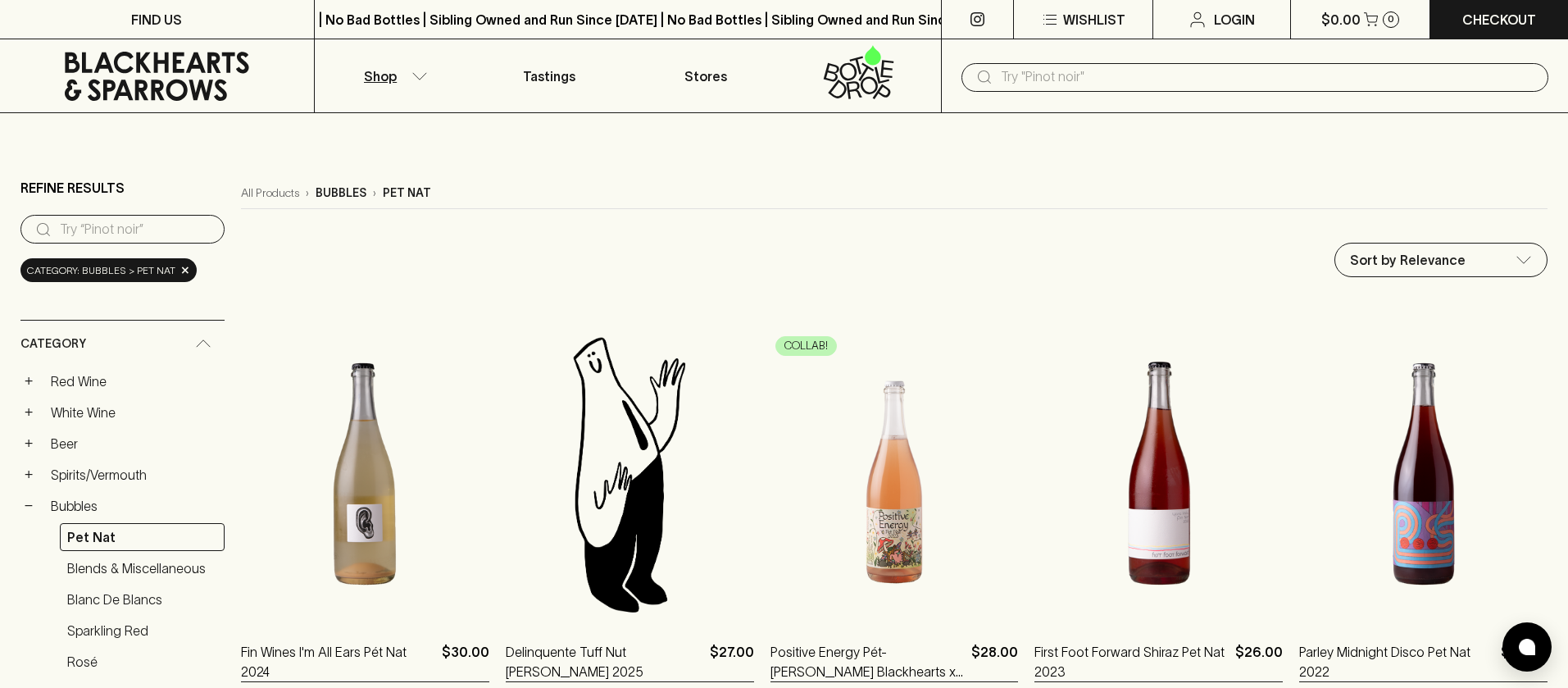
click at [423, 73] on icon "button" at bounding box center [419, 76] width 16 height 8
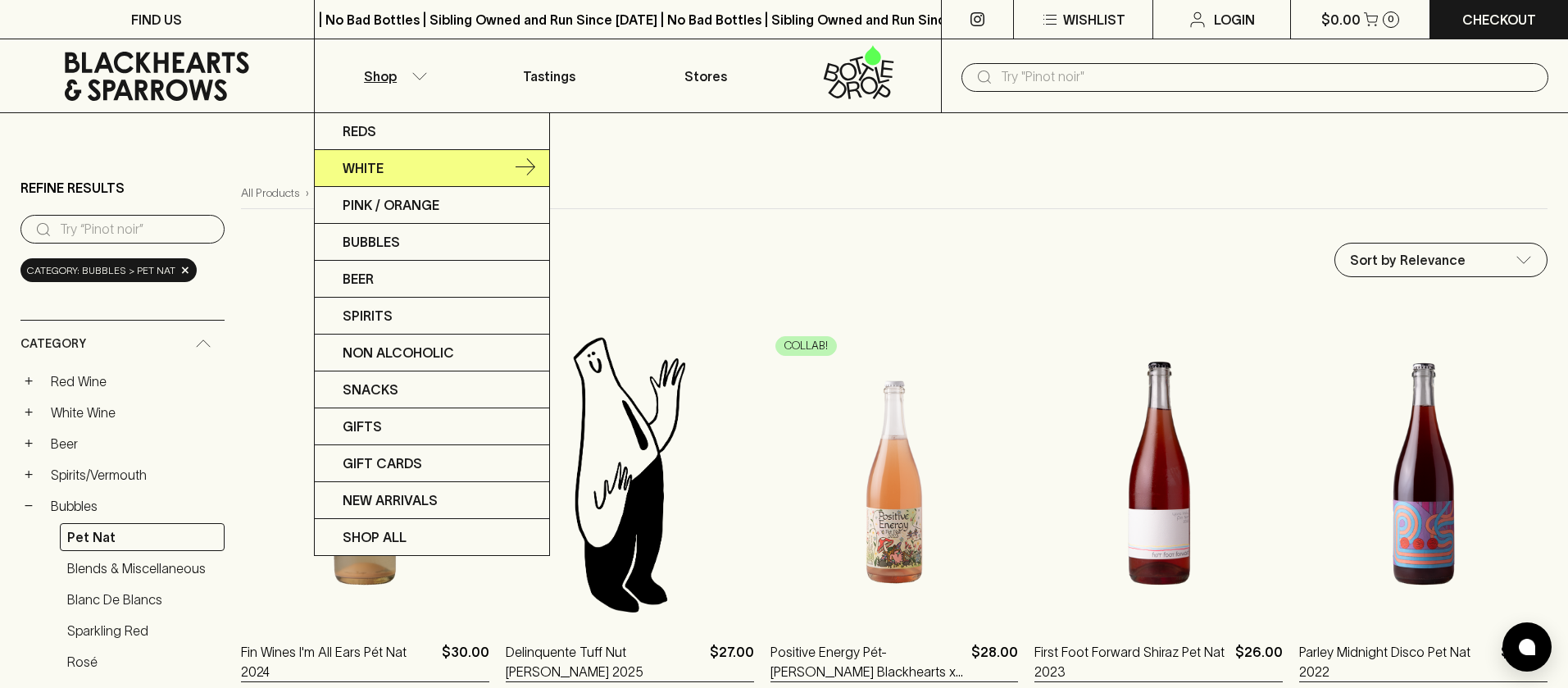
click at [386, 169] on link "White" at bounding box center [432, 169] width 235 height 37
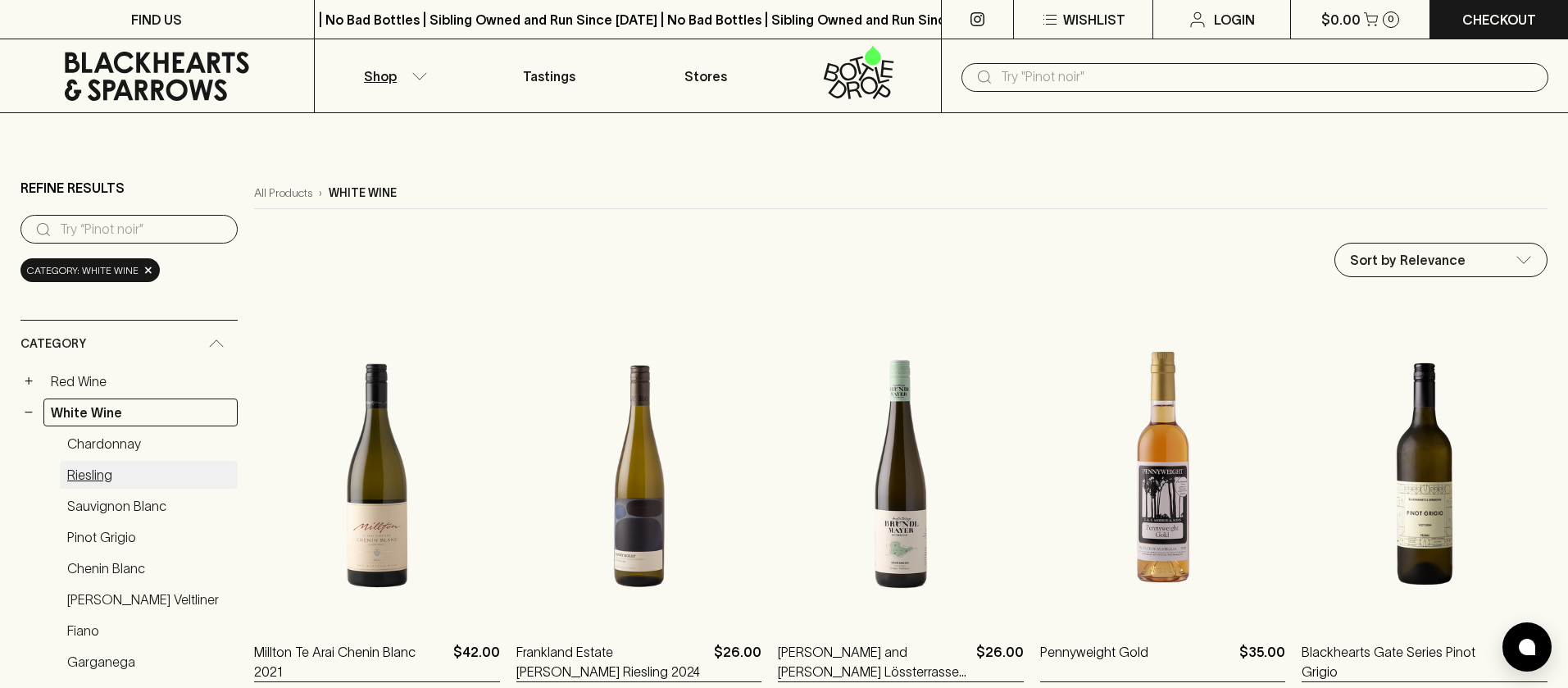
click at [91, 470] on link "Riesling" at bounding box center [149, 475] width 178 height 28
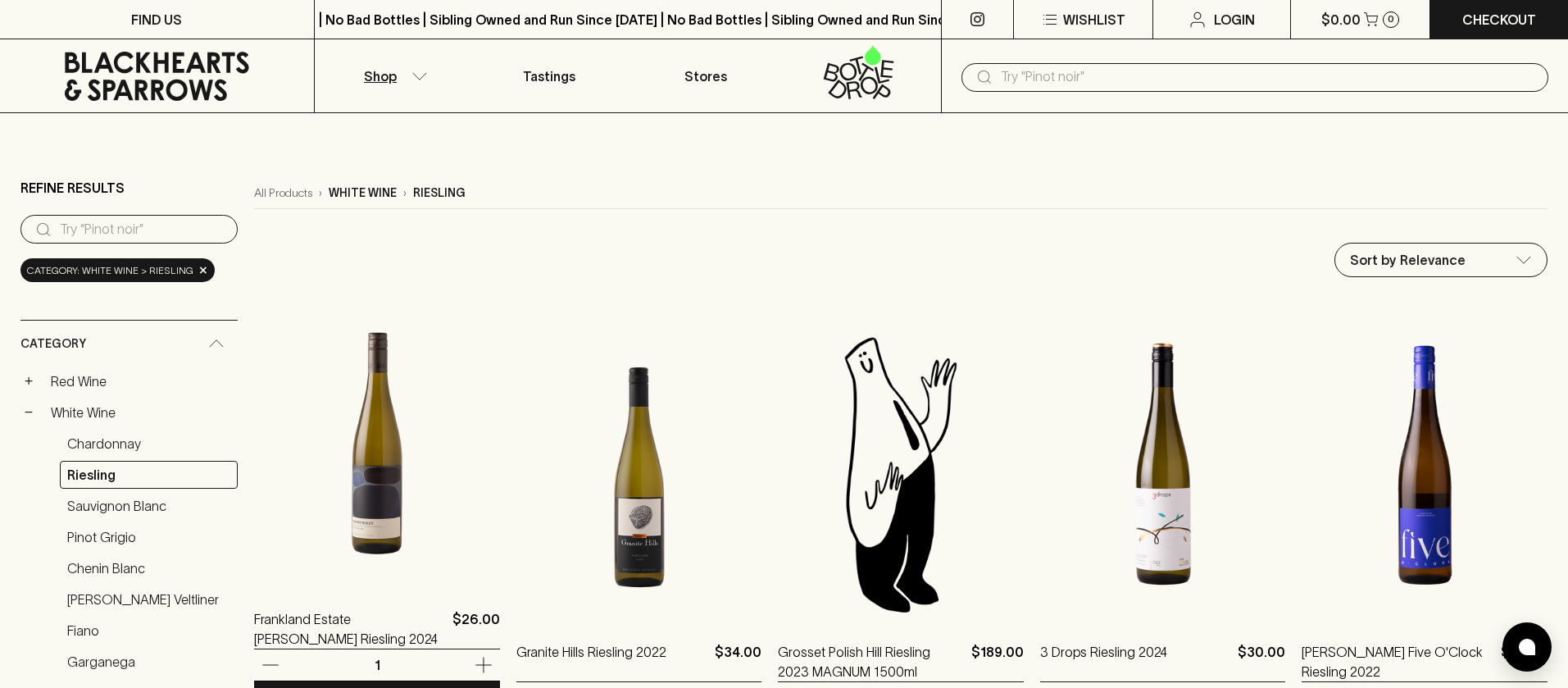
click at [370, 518] on img at bounding box center [377, 441] width 245 height 287
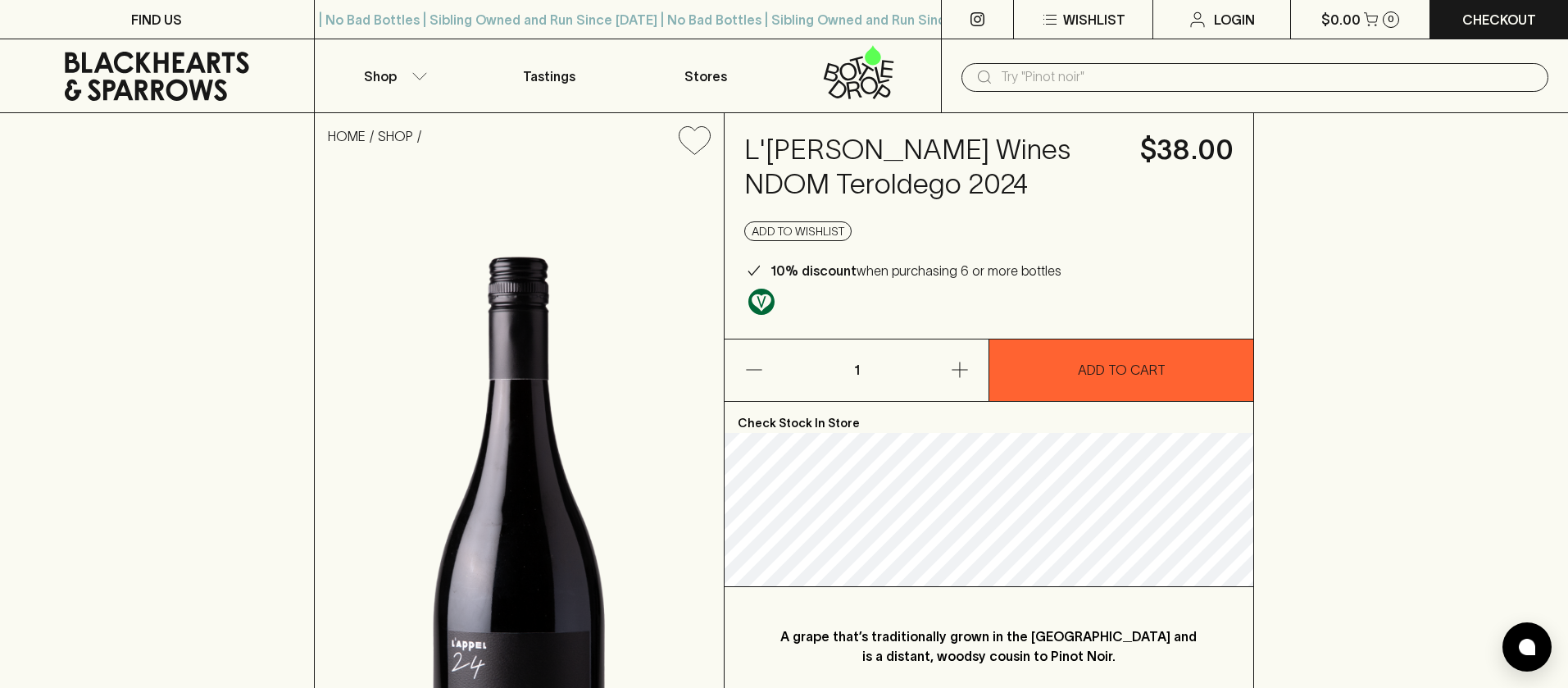
click at [1107, 78] on input "text" at bounding box center [1268, 77] width 534 height 26
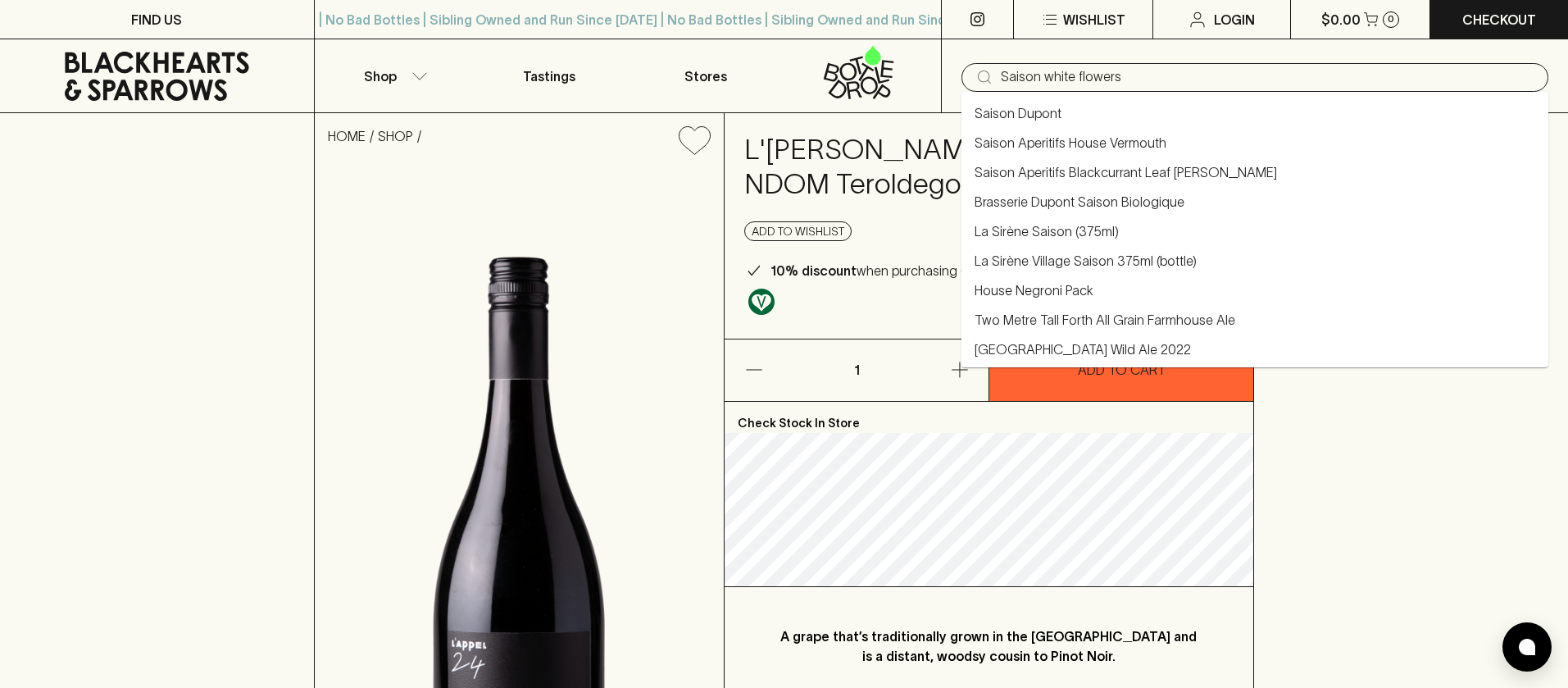
type input "Saison white flowers"
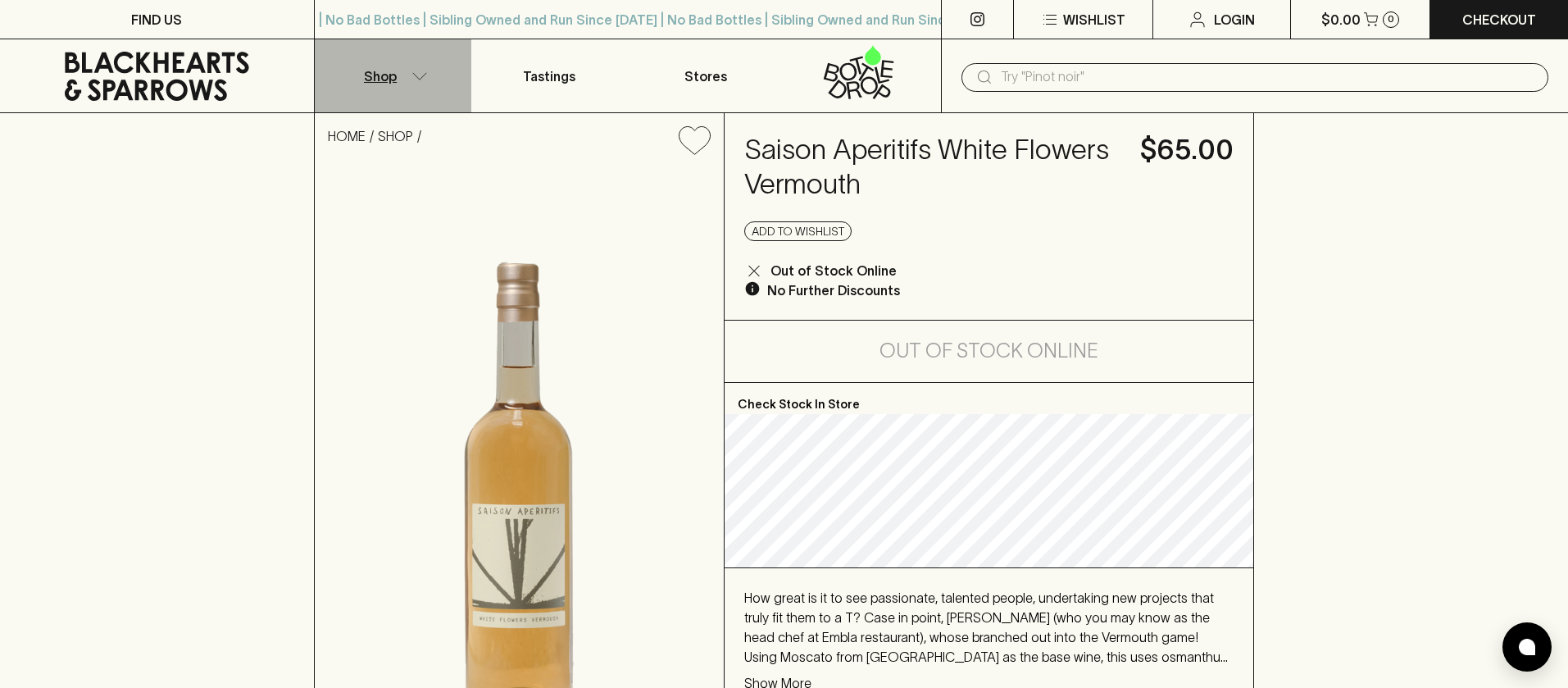
click at [411, 97] on button "Shop" at bounding box center [393, 75] width 157 height 73
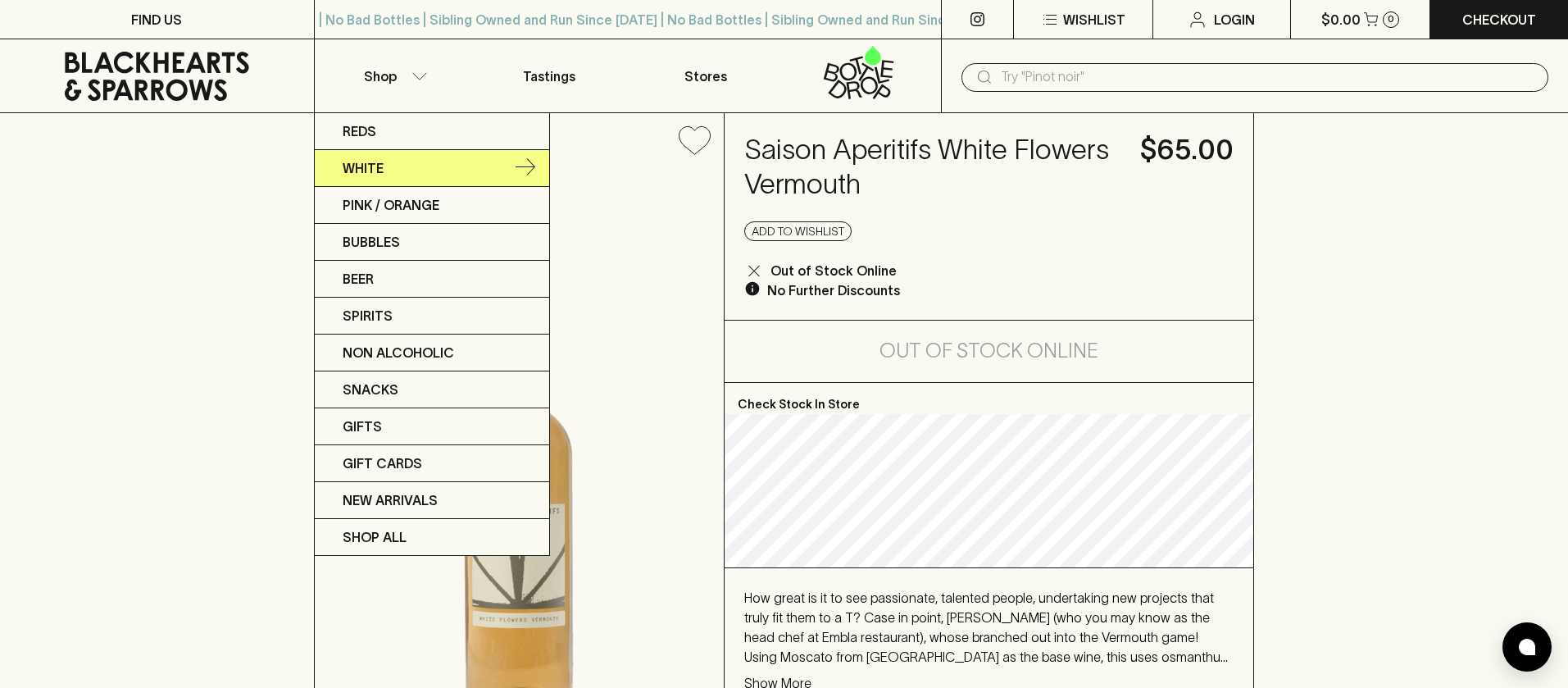
click at [397, 166] on link "White" at bounding box center [432, 169] width 235 height 37
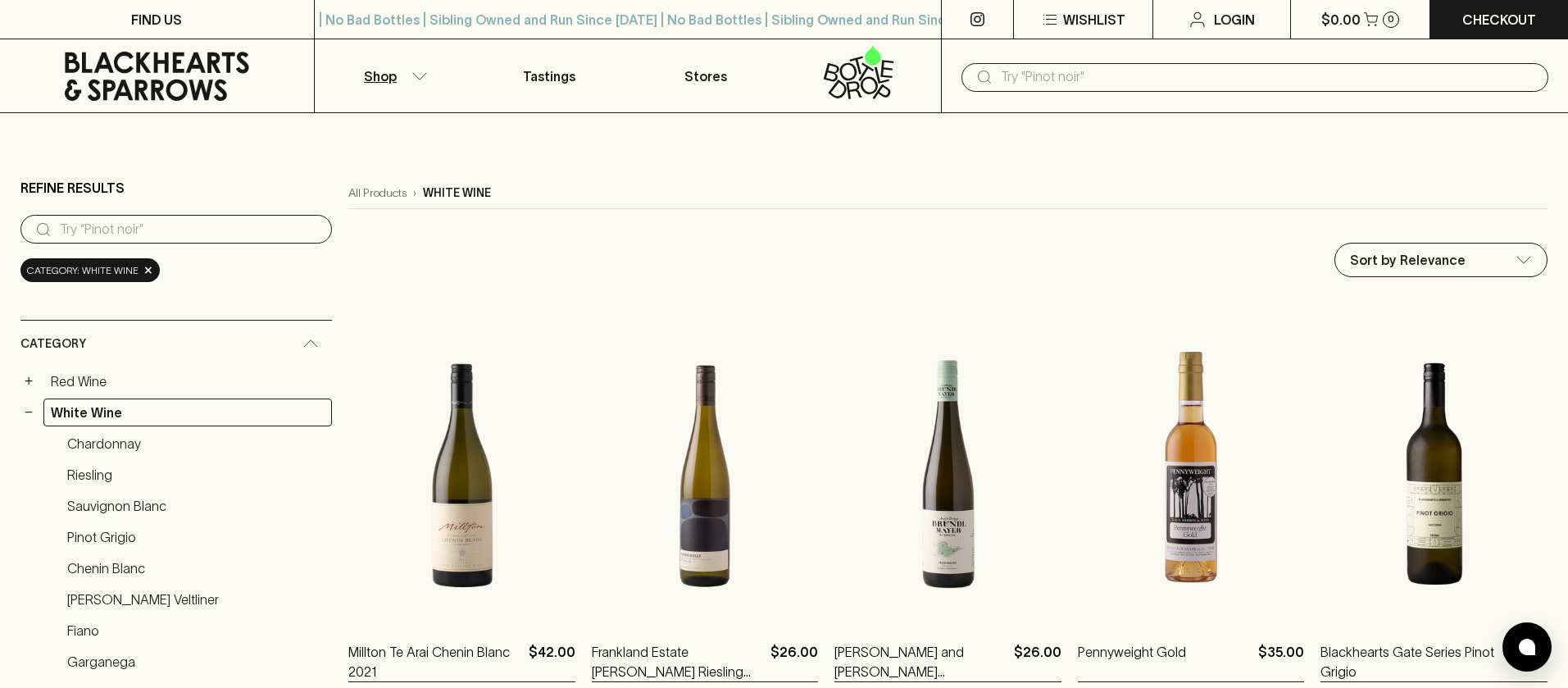
click at [406, 69] on button "Shop" at bounding box center [393, 75] width 157 height 73
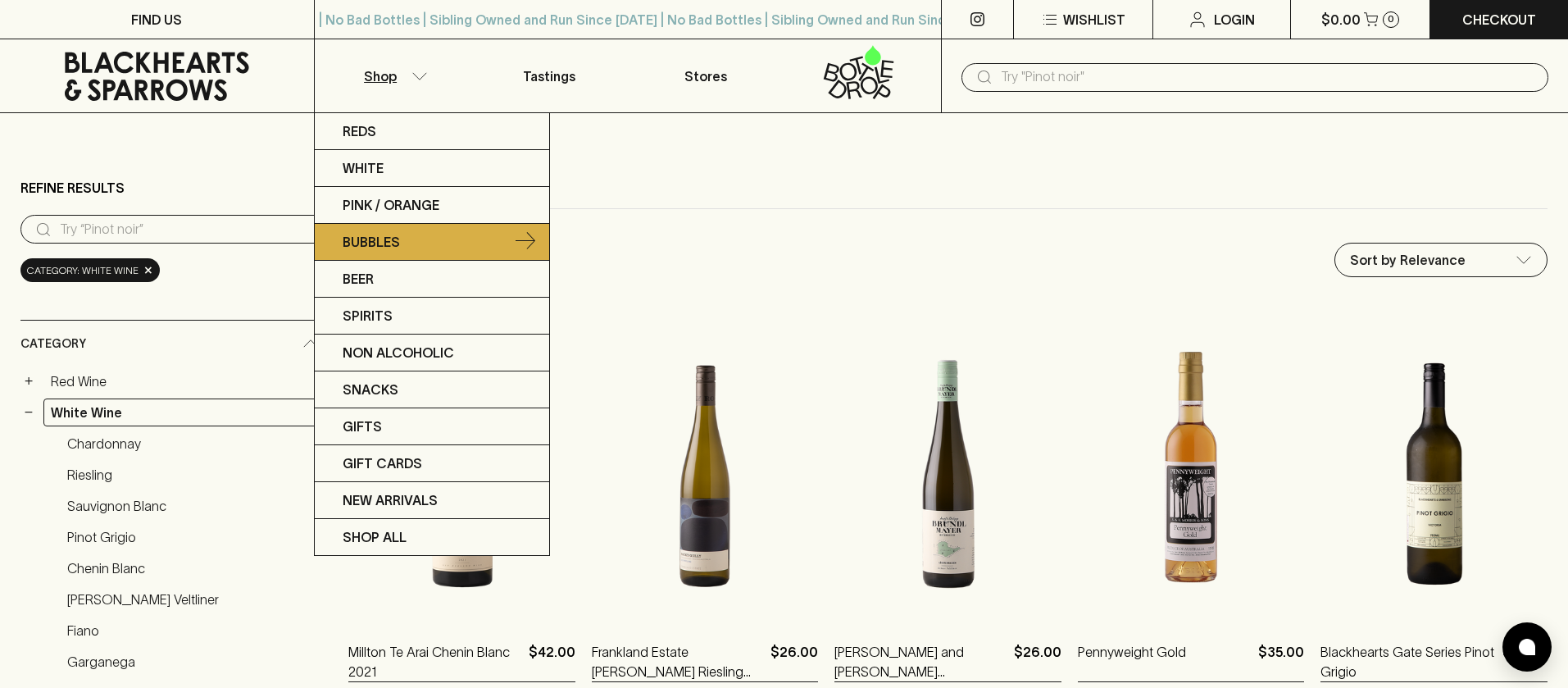
click at [418, 246] on link "Bubbles" at bounding box center [432, 242] width 235 height 37
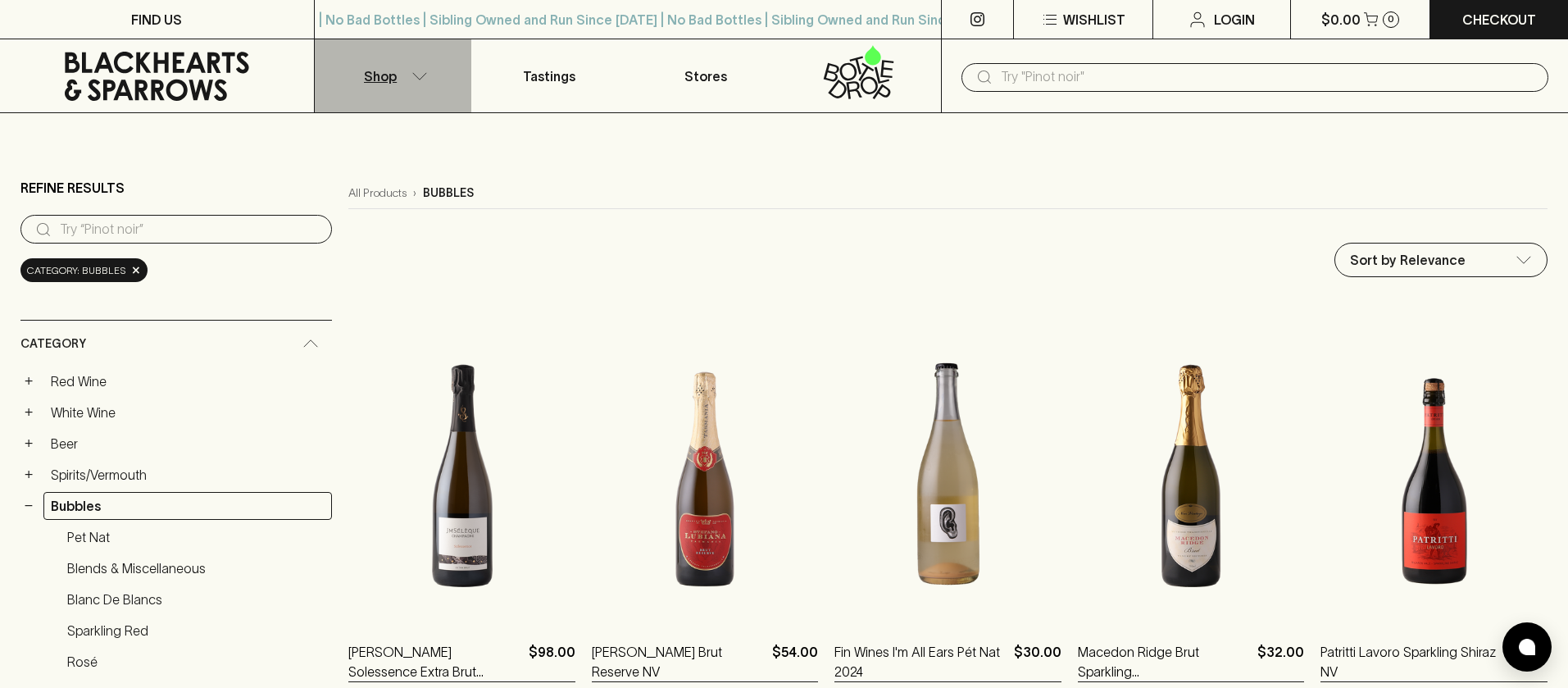
click at [426, 75] on icon "button" at bounding box center [419, 76] width 16 height 8
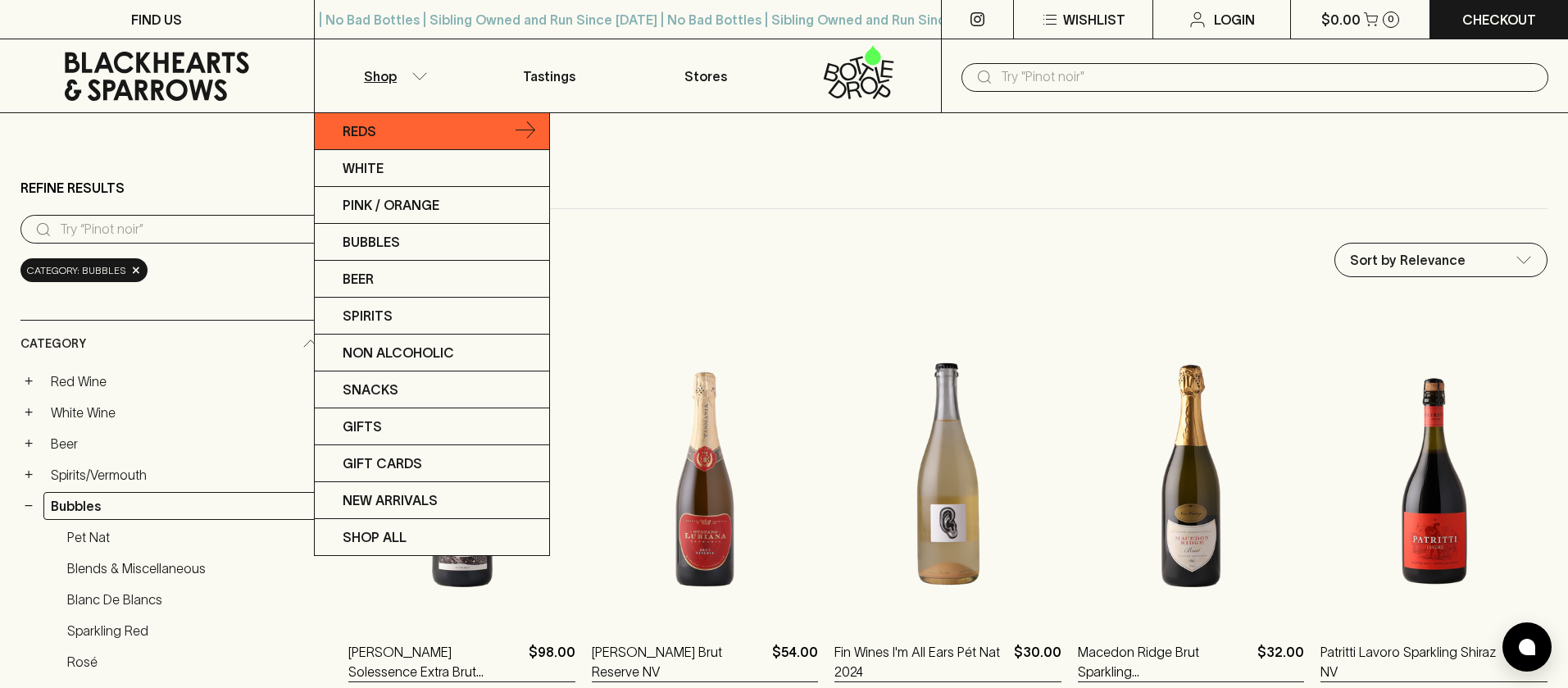
click at [390, 136] on link "Reds" at bounding box center [432, 131] width 235 height 37
